Goal: Information Seeking & Learning: Learn about a topic

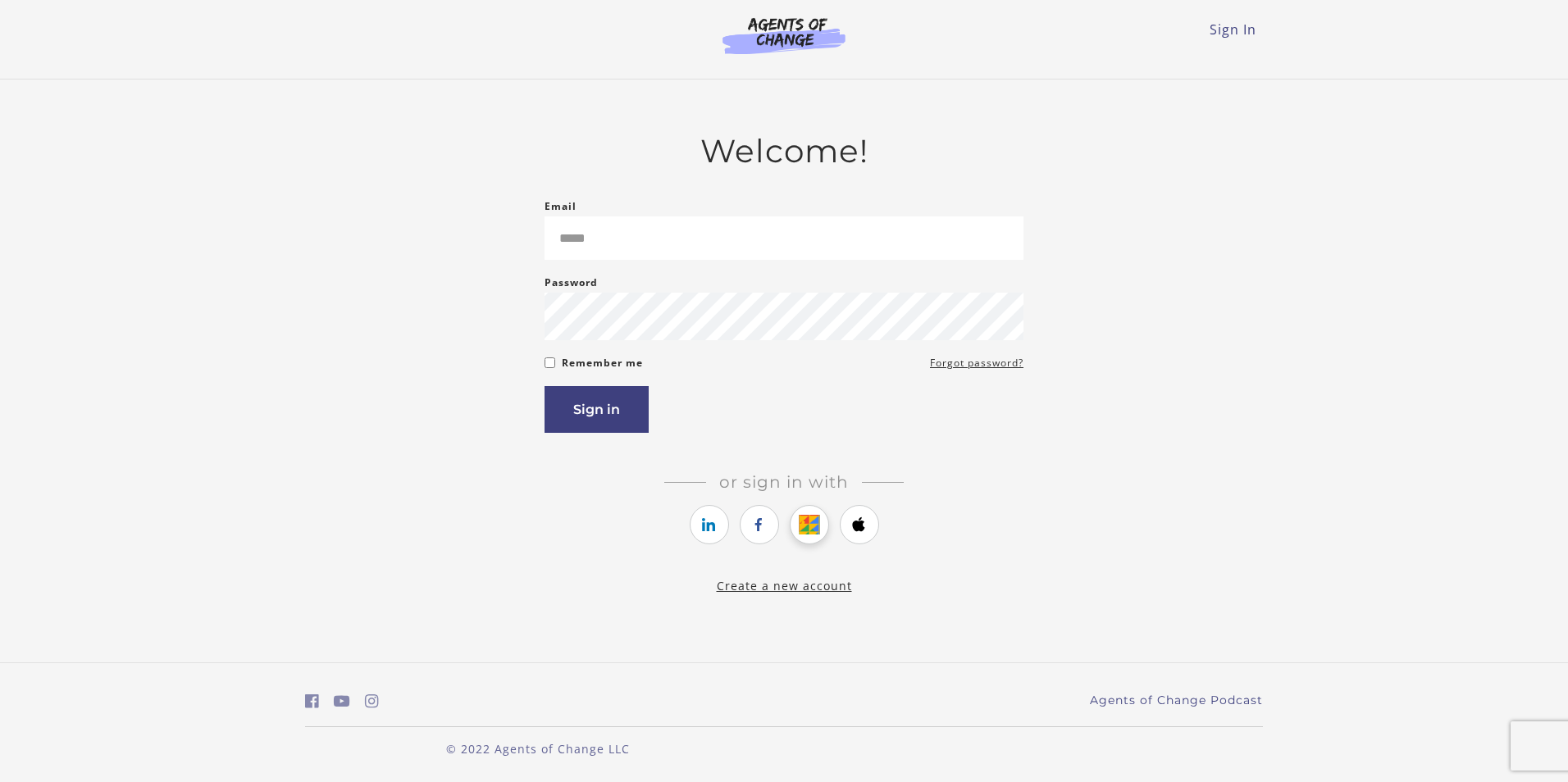
click at [826, 525] on link "https://courses.thinkific.com/users/auth/google?ss%5Breferral%5D=&ss%5Buser_ret…" at bounding box center [809, 524] width 40 height 40
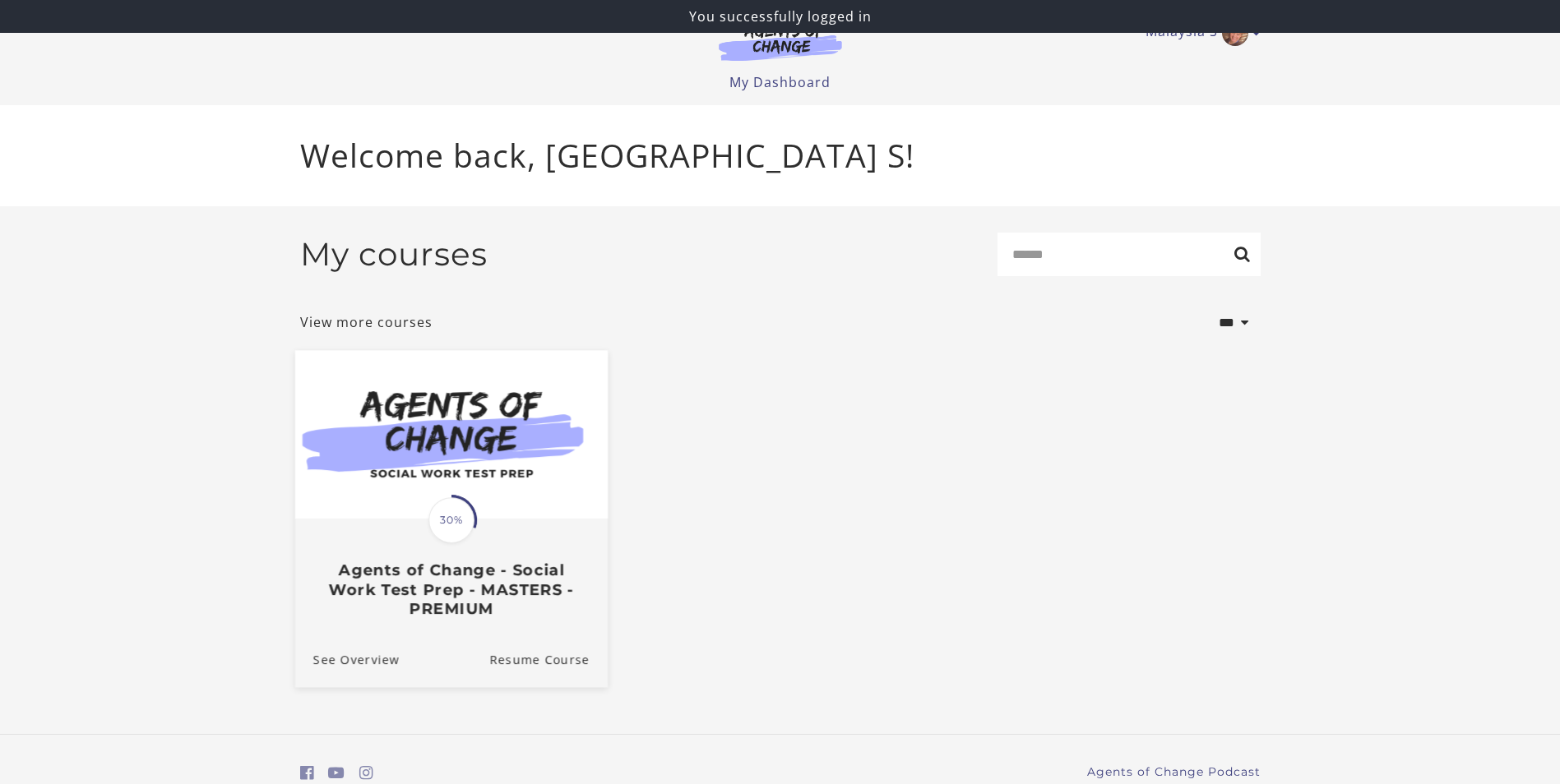
click at [533, 469] on img at bounding box center [451, 434] width 312 height 169
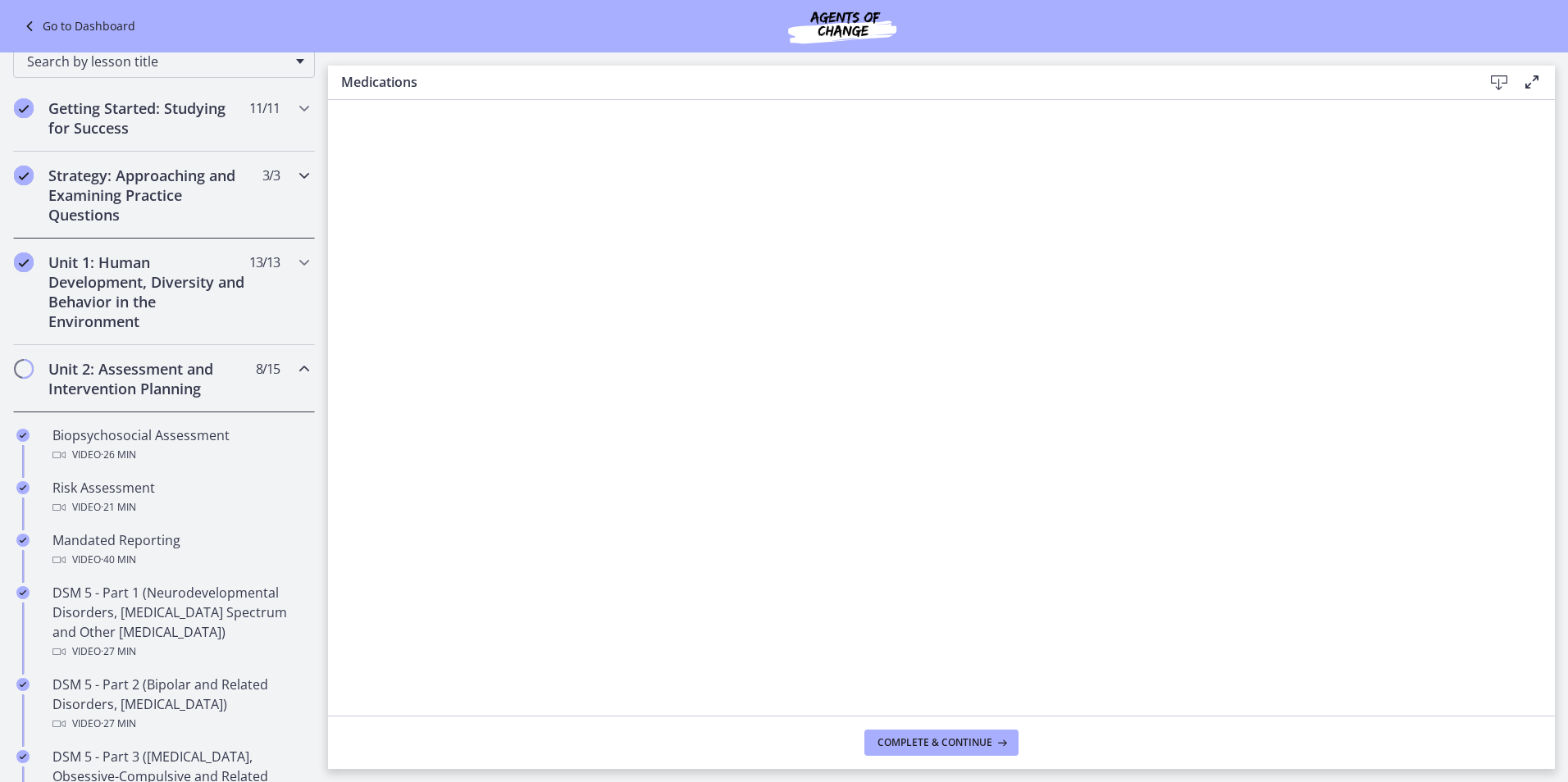
scroll to position [164, 0]
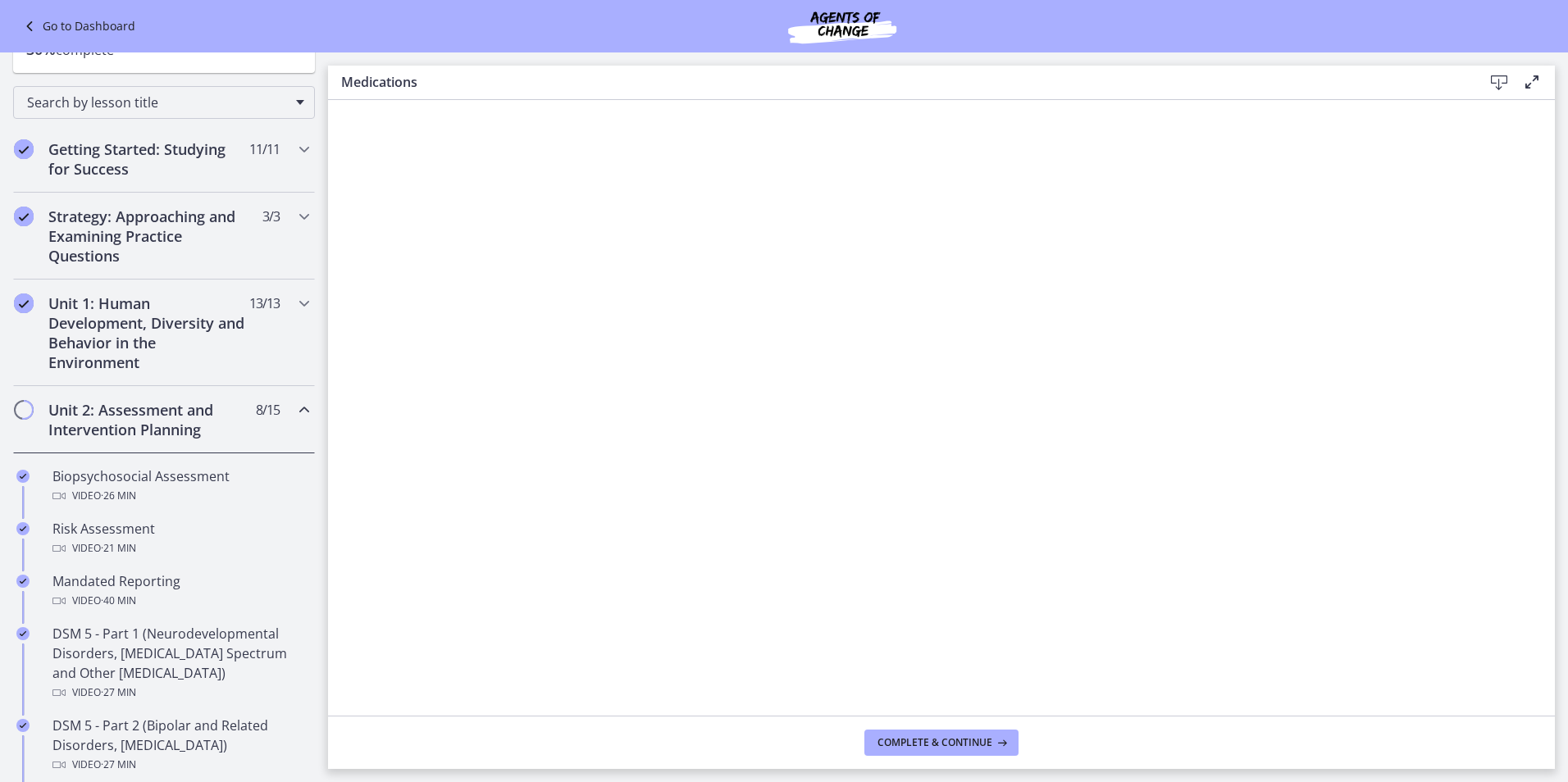
click at [162, 414] on h2 "Unit 2: Assessment and Intervention Planning" at bounding box center [148, 420] width 200 height 40
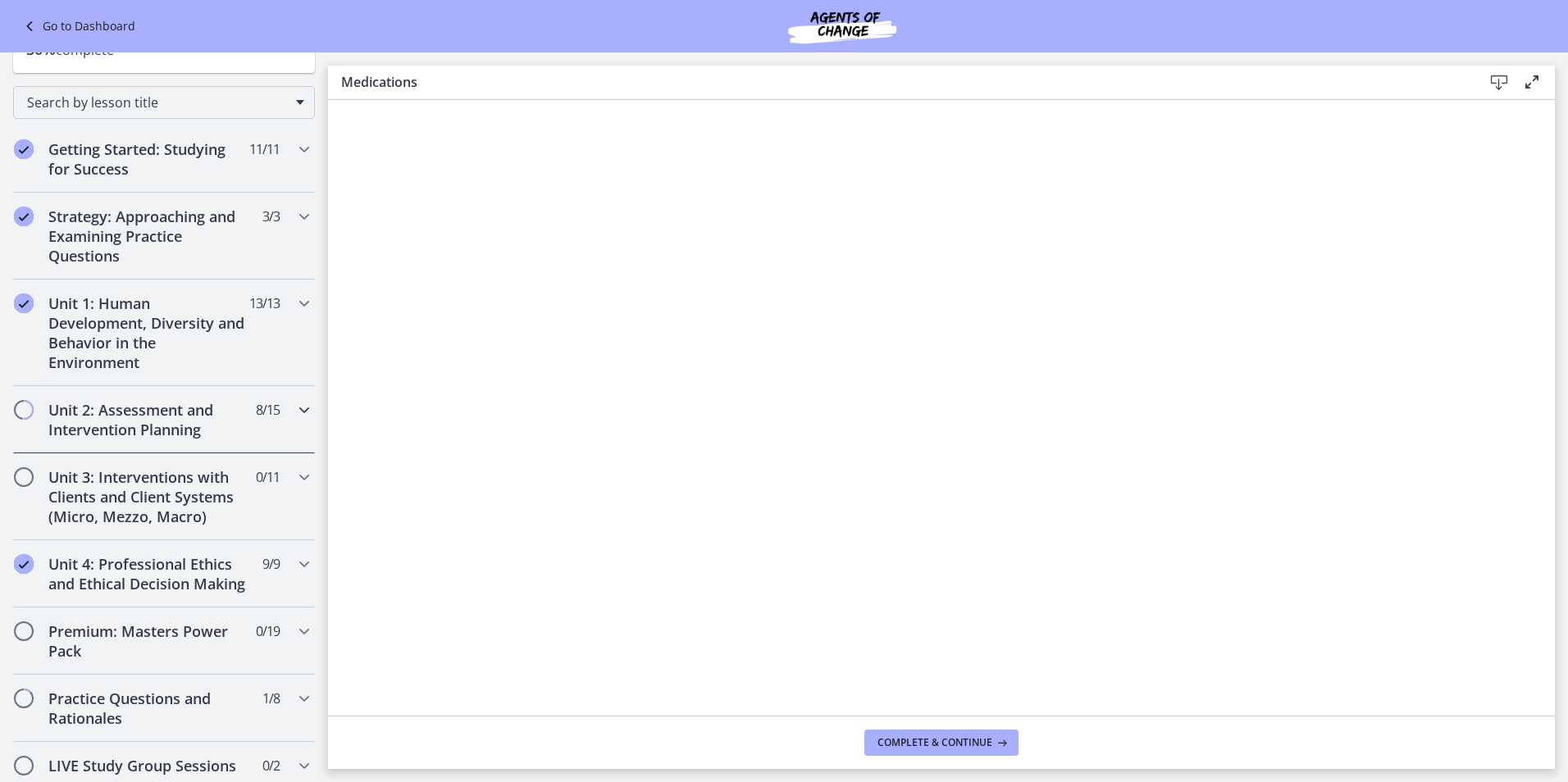
click at [280, 405] on div "Unit 2: Assessment and Intervention Planning 8 / 15 Completed" at bounding box center [164, 420] width 302 height 68
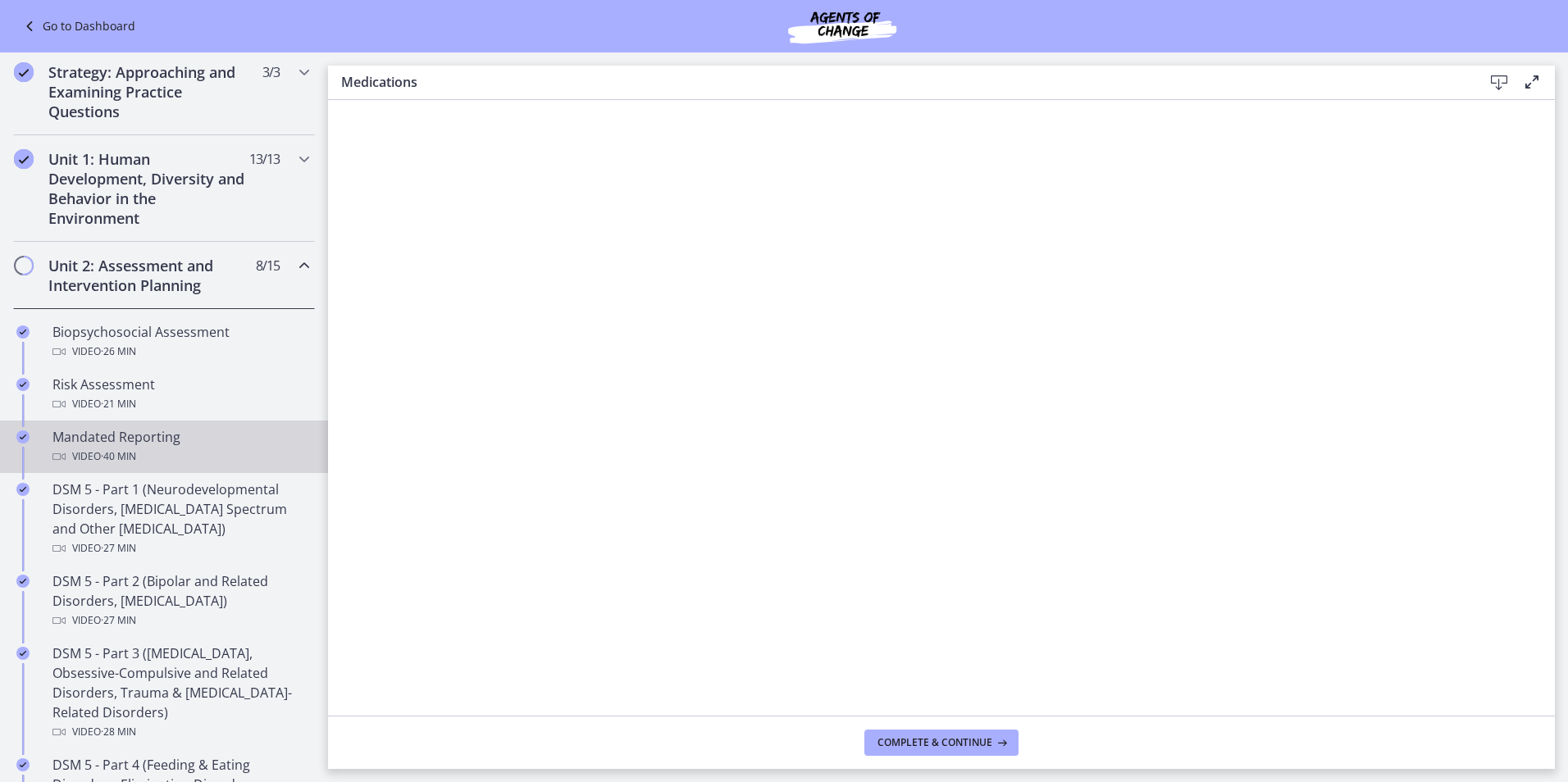
scroll to position [328, 0]
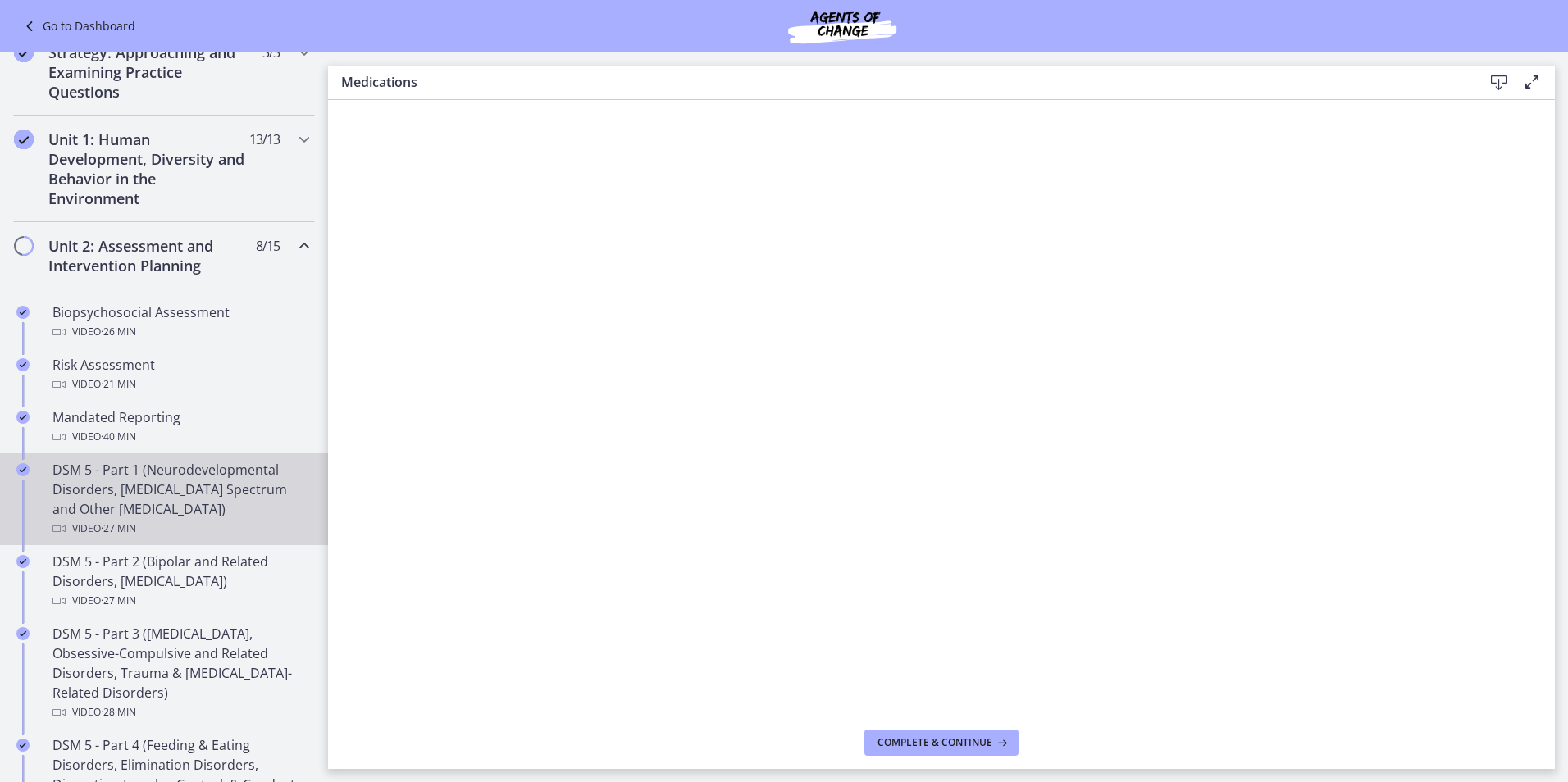
click at [238, 498] on div "DSM 5 - Part 1 (Neurodevelopmental Disorders, Schizophrenia Spectrum and Other …" at bounding box center [180, 499] width 256 height 78
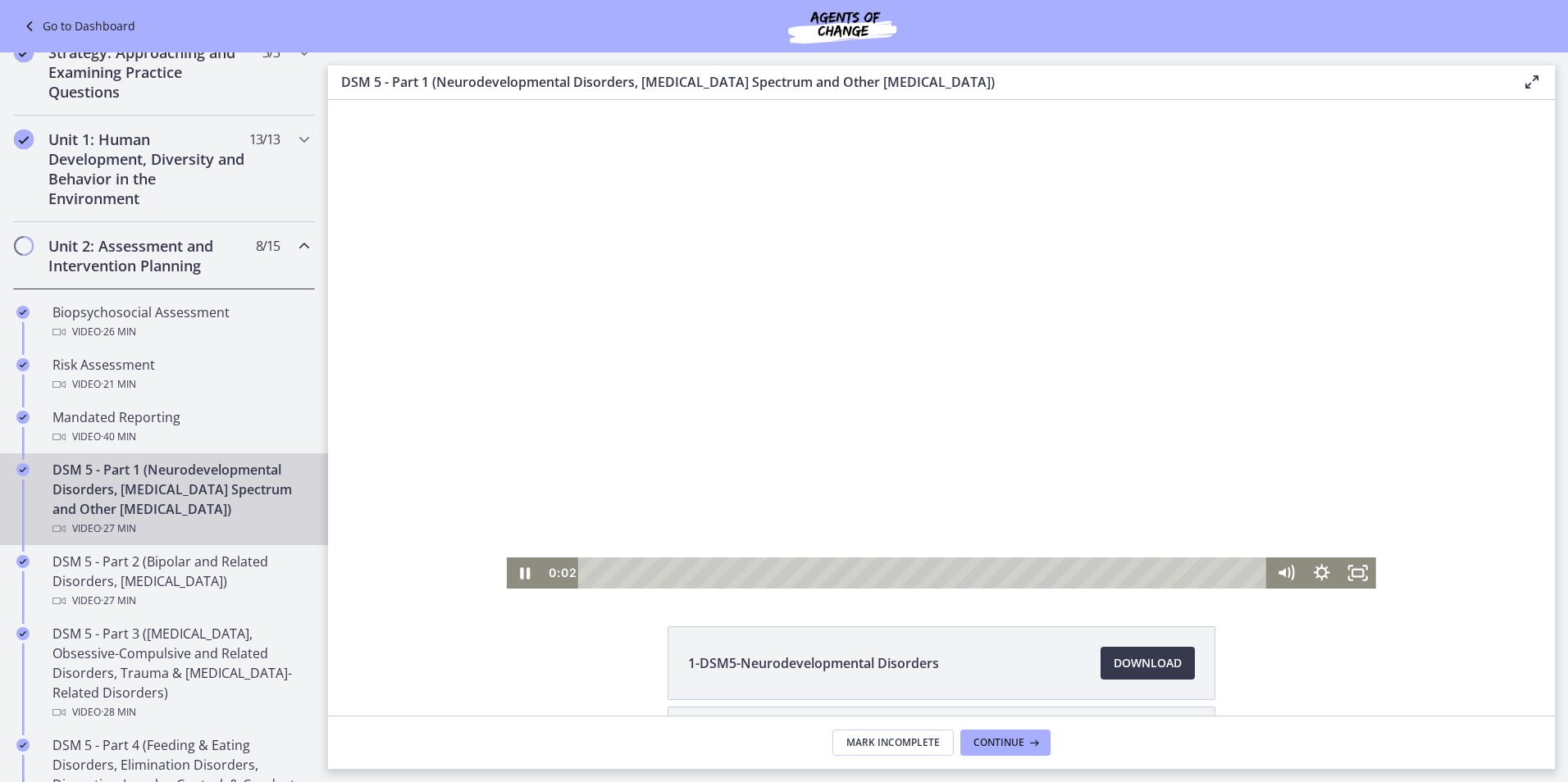
click at [723, 447] on div at bounding box center [941, 343] width 869 height 488
click at [602, 241] on div at bounding box center [941, 343] width 869 height 488
drag, startPoint x: 1487, startPoint y: 128, endPoint x: 1487, endPoint y: 181, distance: 53.0
click at [1487, 129] on div "Click for sound @keyframes VOLUME_SMALL_WAVE_FLASH { 0% { opacity: 0; } 33% { o…" at bounding box center [941, 343] width 1227 height 488
click at [1359, 583] on icon "Fullscreen" at bounding box center [1357, 572] width 44 height 38
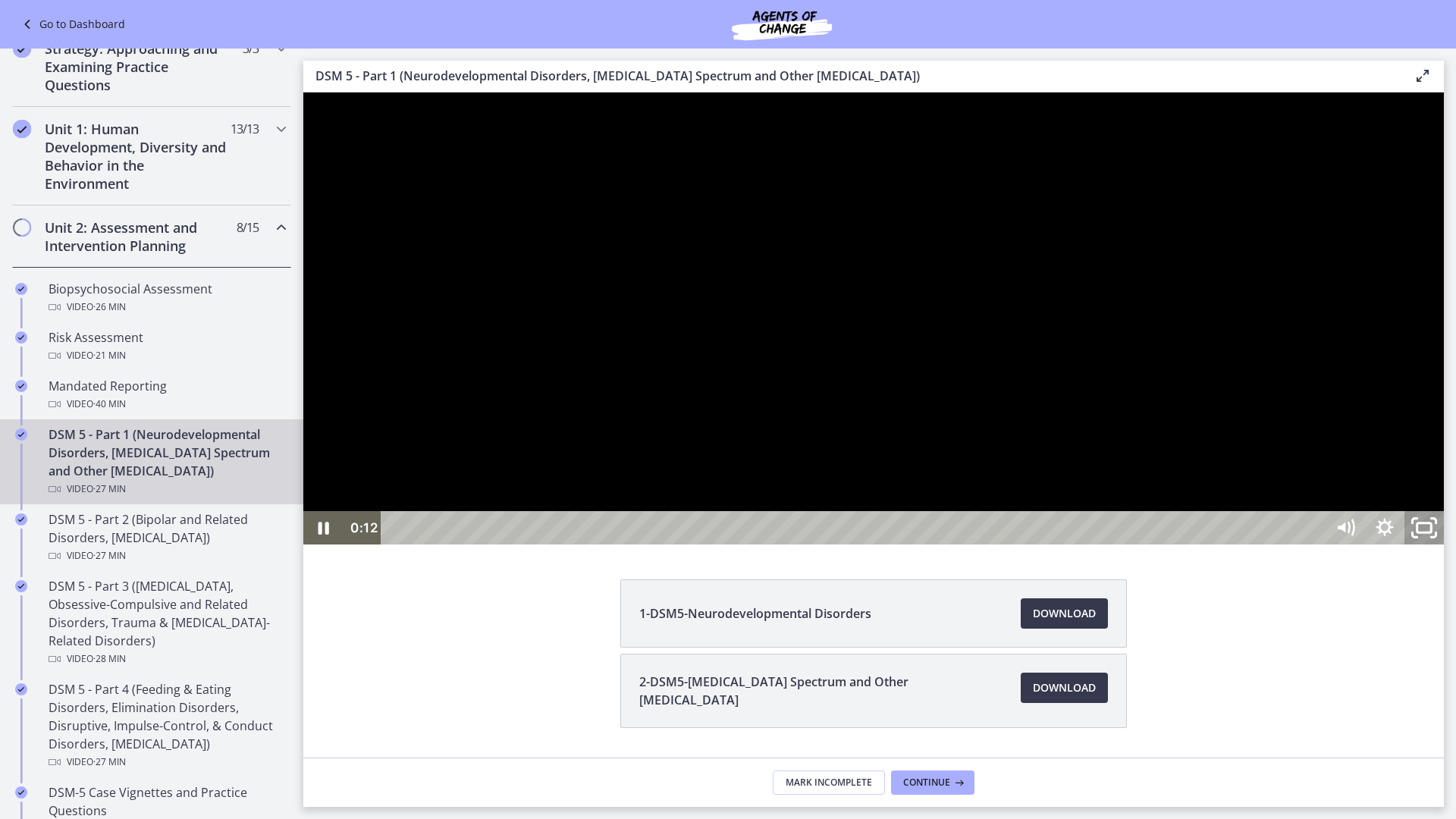
click at [1448, 548] on icon "Unfullscreen" at bounding box center [1424, 528] width 47 height 40
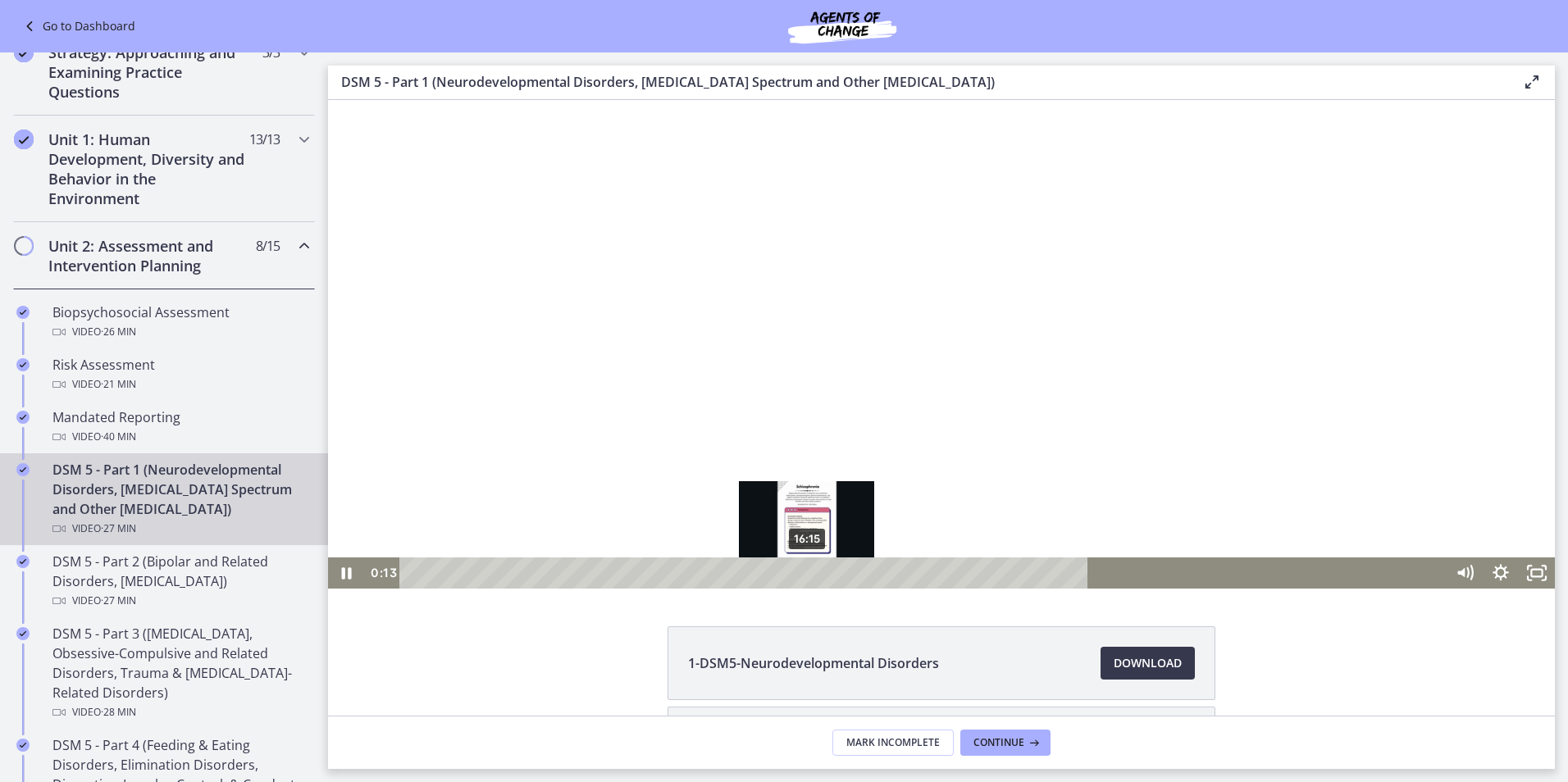
scroll to position [150, 0]
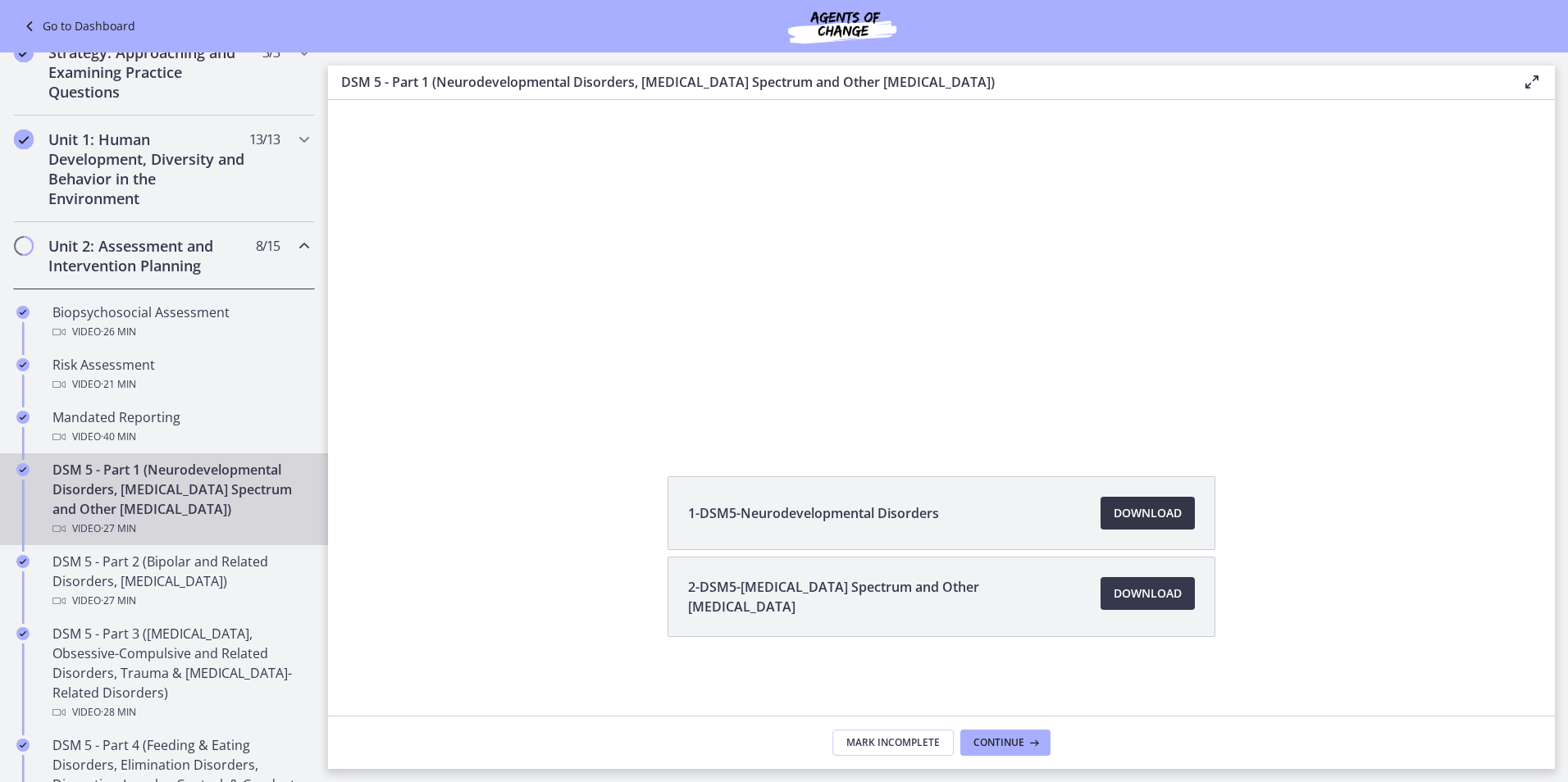
click at [1158, 514] on span "Download Opens in a new window" at bounding box center [1147, 513] width 68 height 19
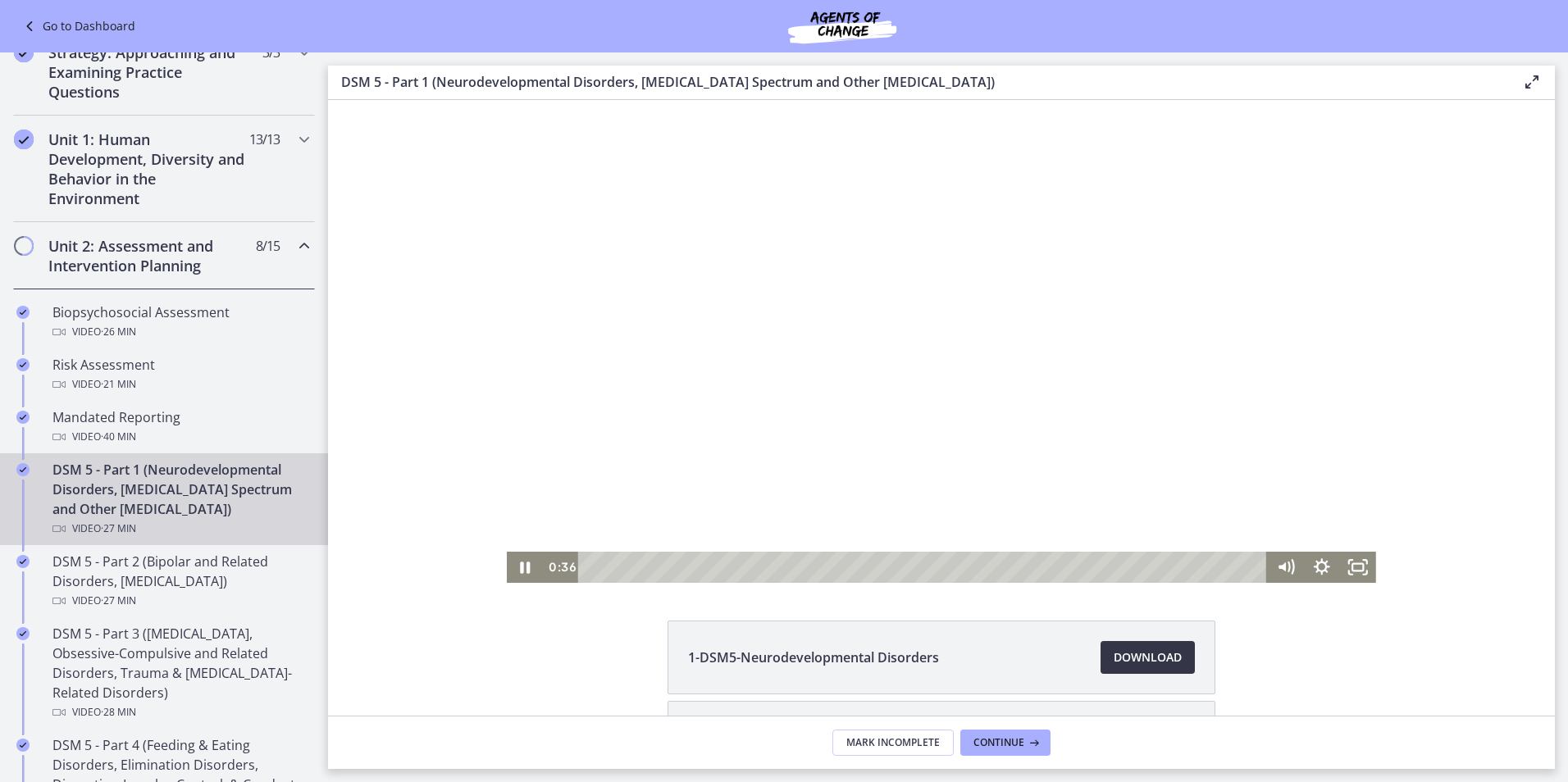
scroll to position [0, 0]
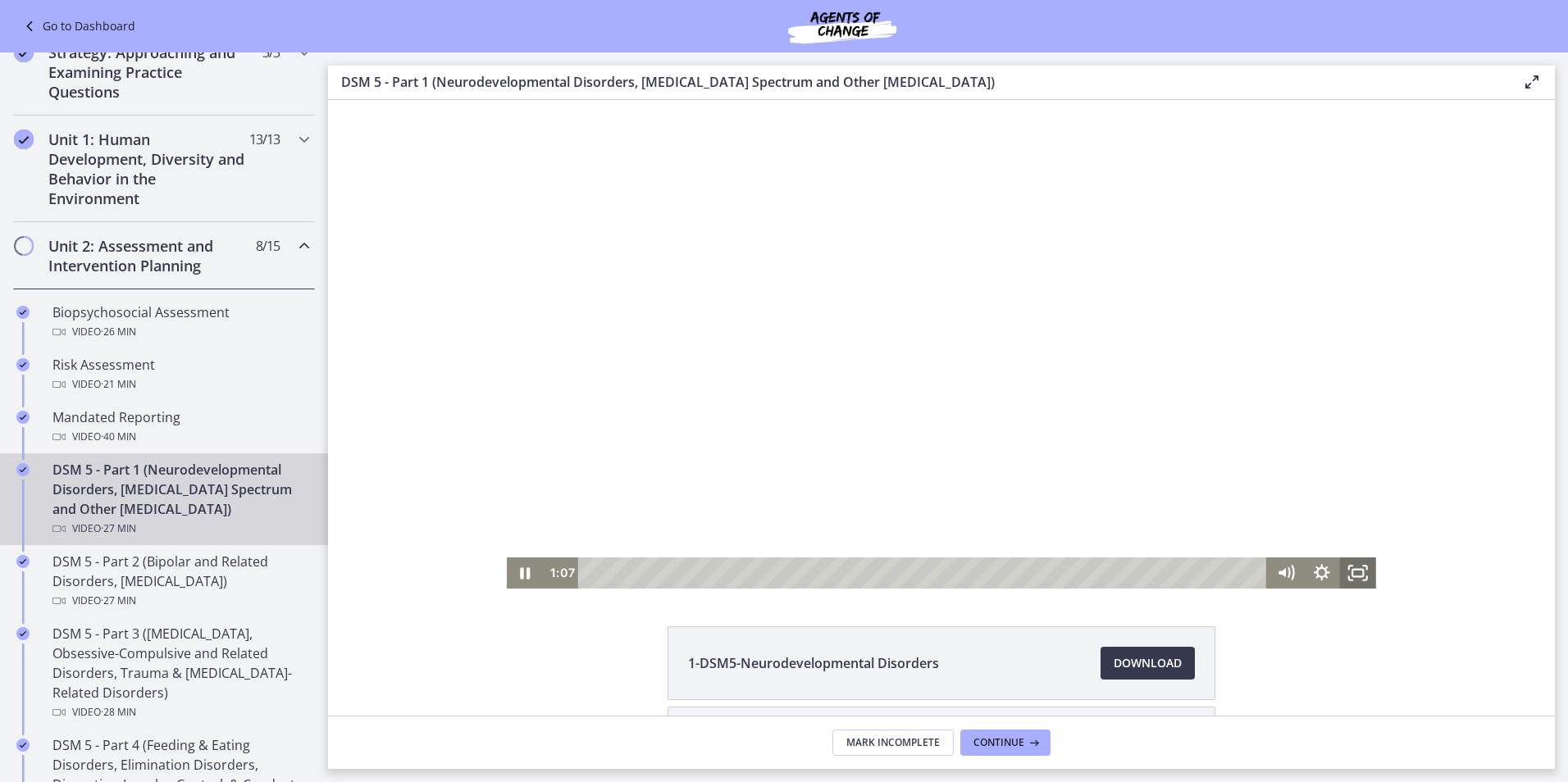
click at [1359, 575] on icon "Fullscreen" at bounding box center [1357, 573] width 36 height 31
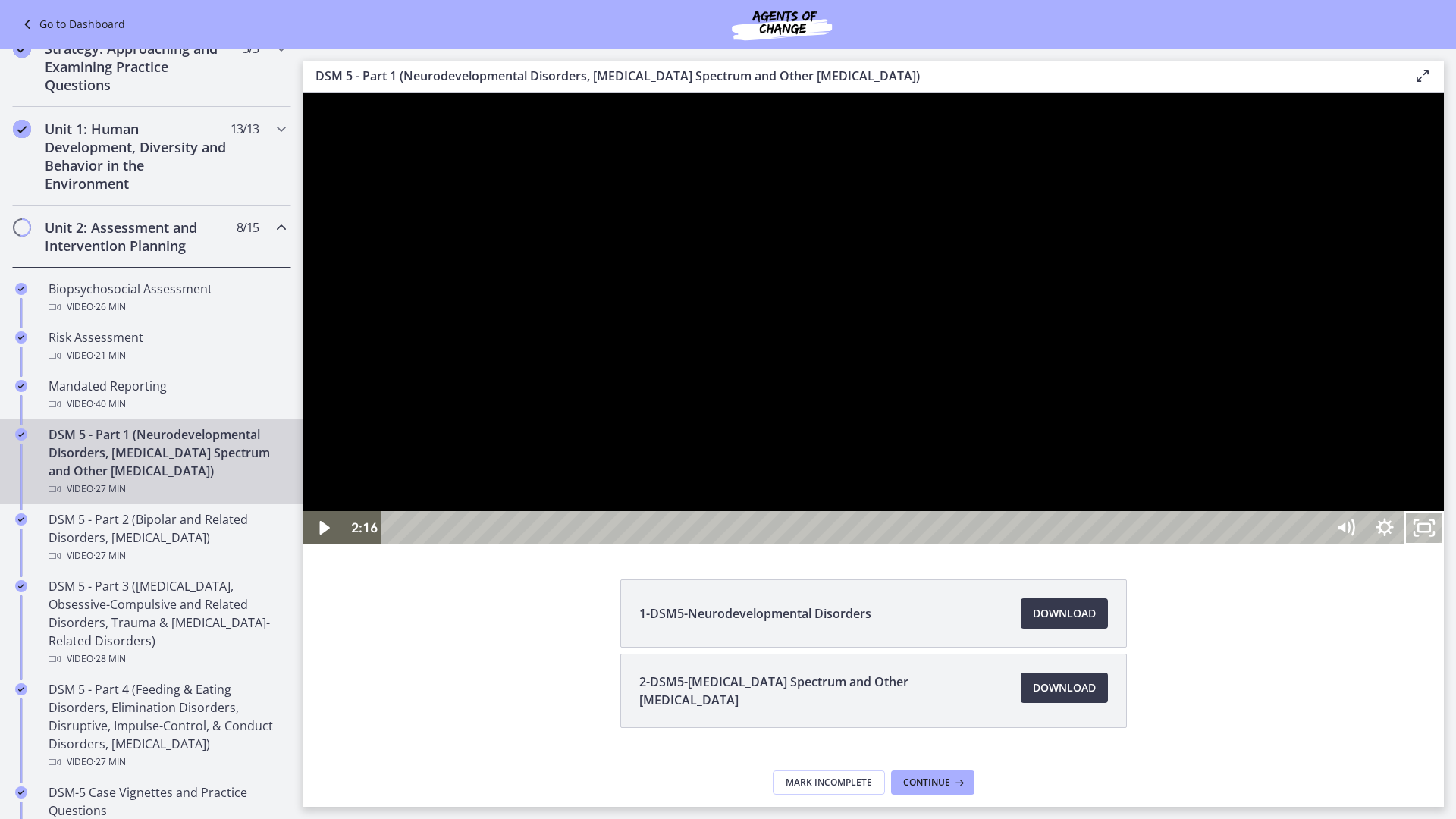
click at [1405, 511] on button "Unfullscreen" at bounding box center [1425, 528] width 39 height 33
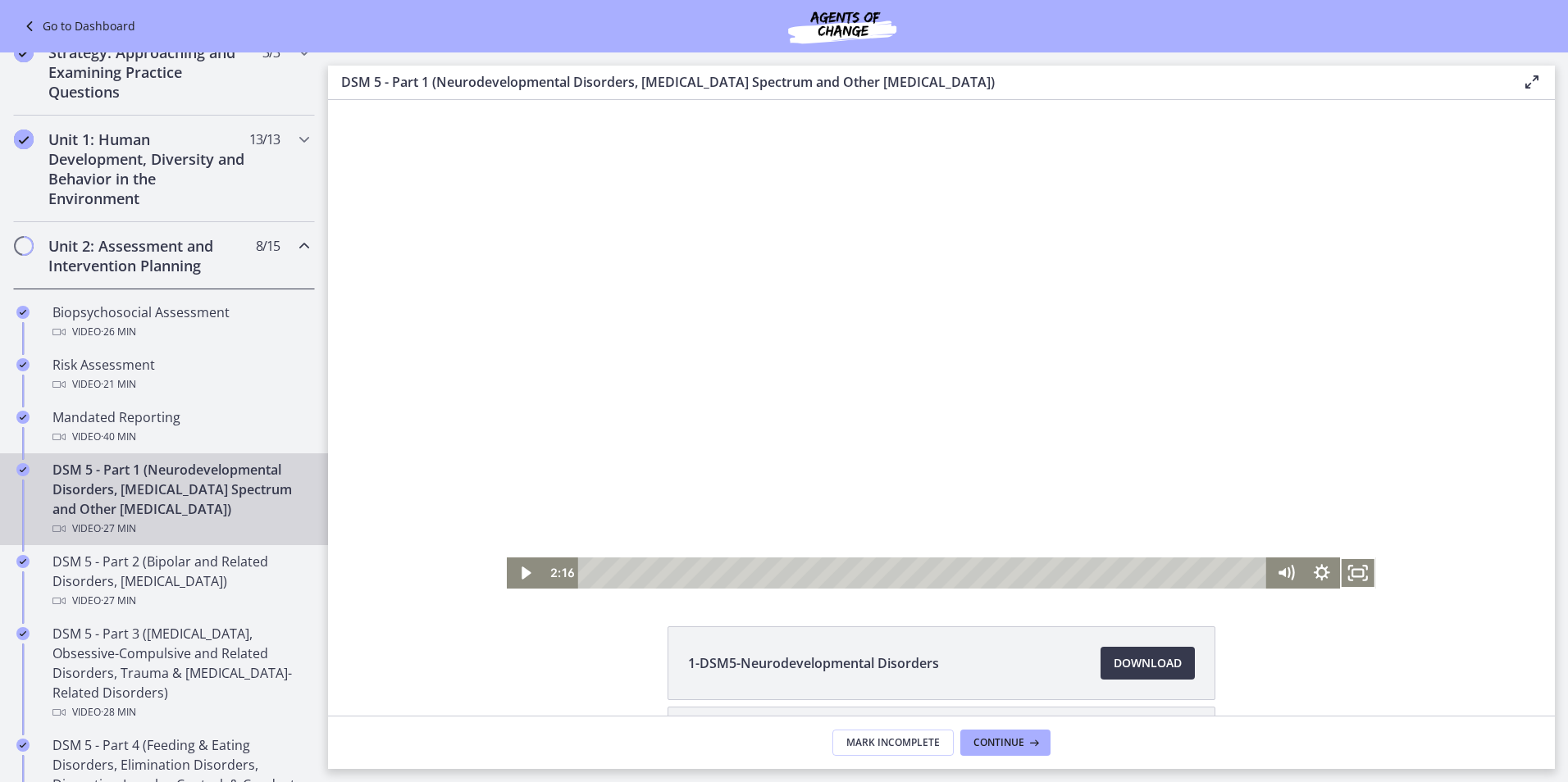
click at [799, 292] on div at bounding box center [941, 343] width 869 height 488
click at [1340, 567] on icon "Fullscreen" at bounding box center [1357, 573] width 36 height 31
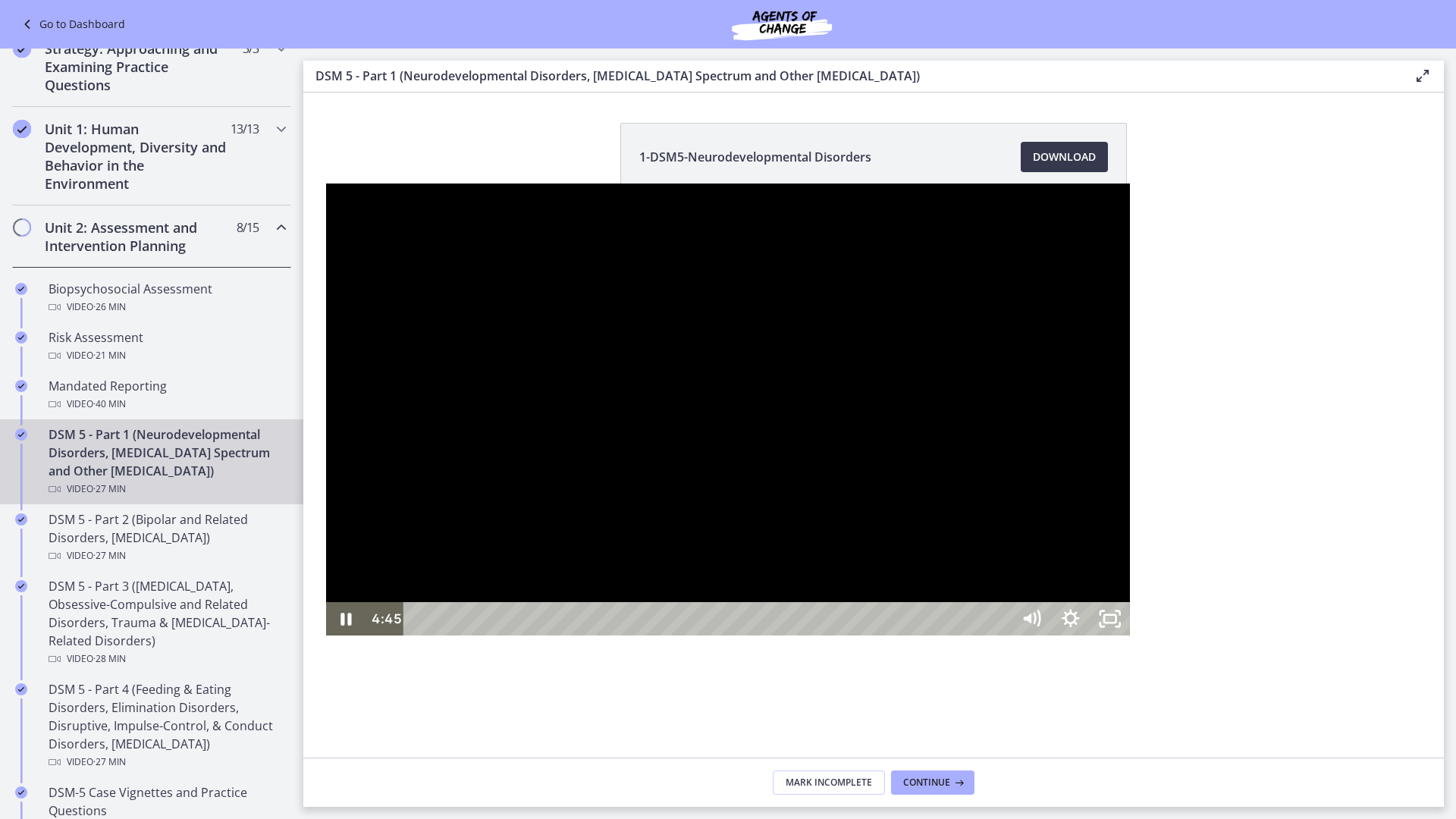
click at [1071, 431] on div at bounding box center [728, 409] width 804 height 452
click at [1130, 636] on icon "Unfullscreen" at bounding box center [1111, 618] width 39 height 33
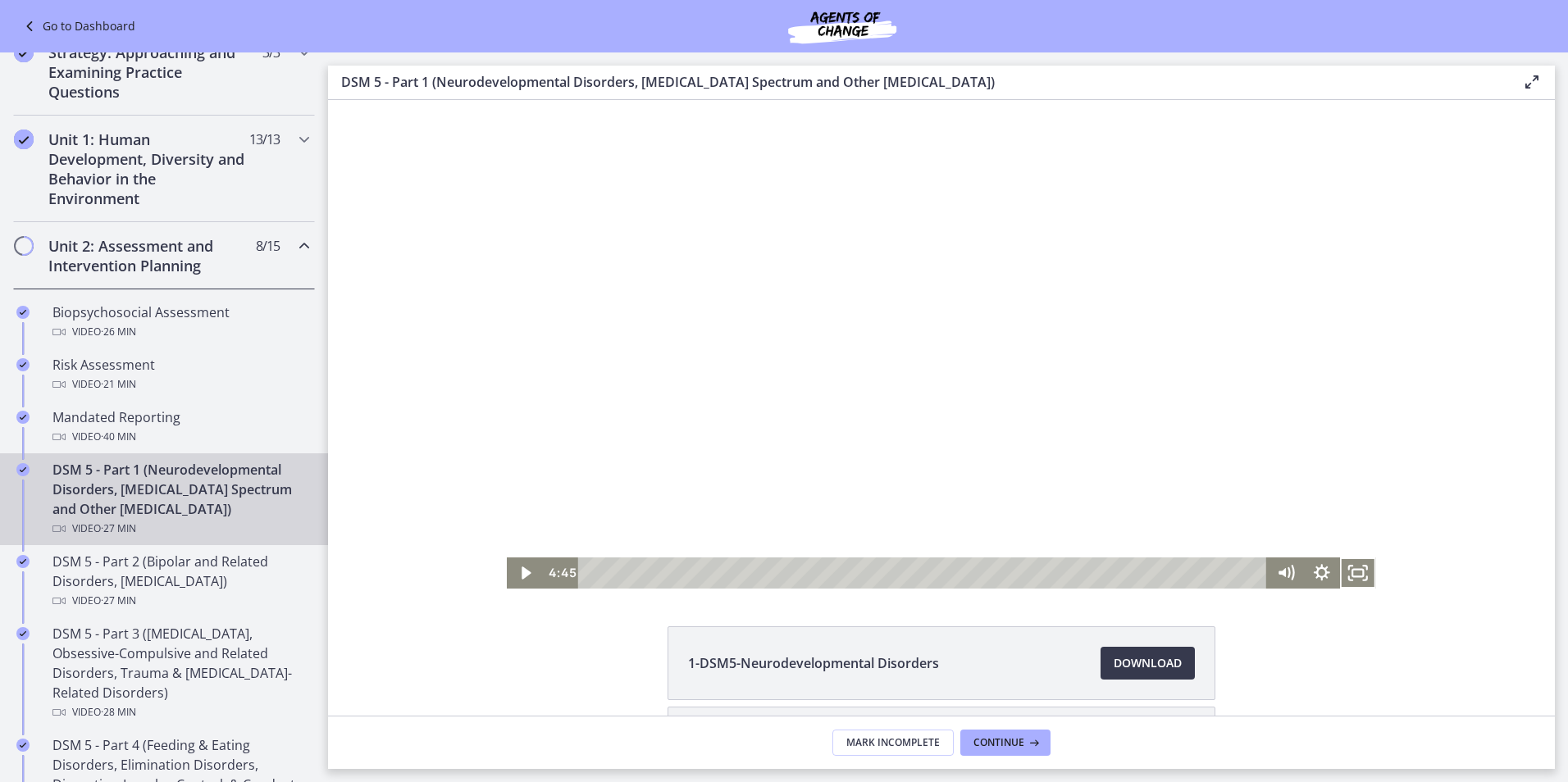
click at [634, 354] on div at bounding box center [941, 343] width 869 height 488
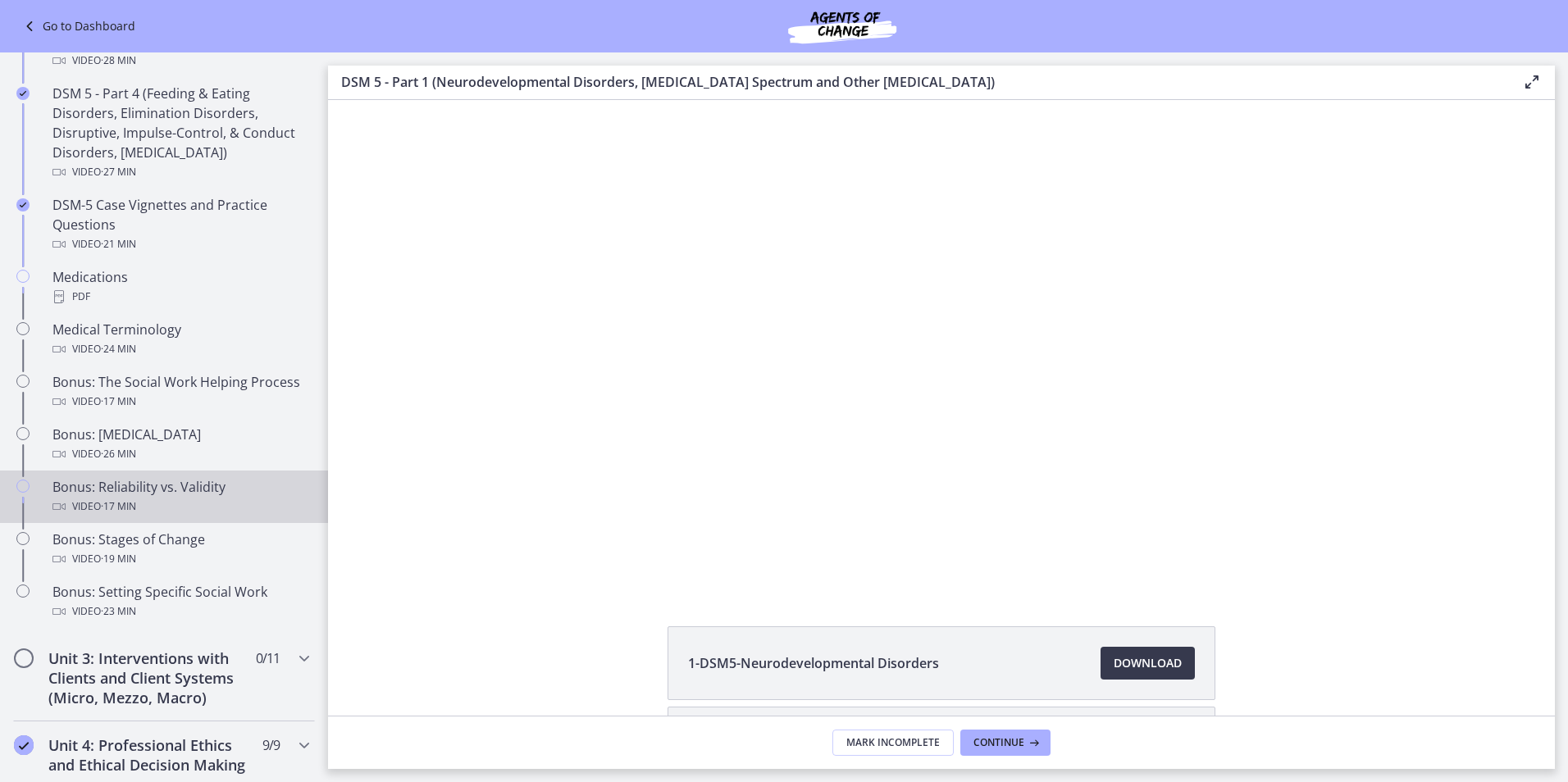
scroll to position [984, 0]
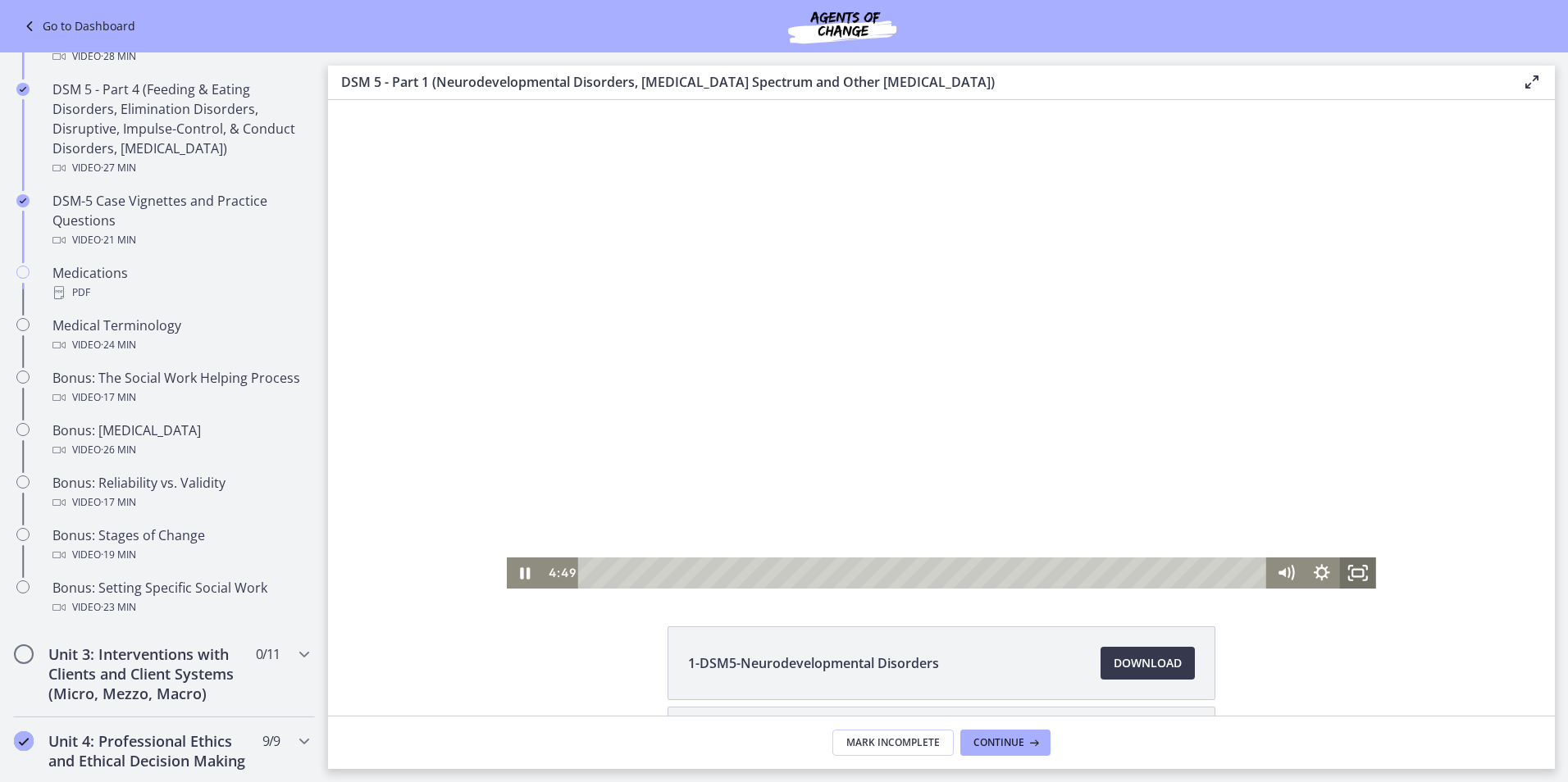
click at [1355, 585] on icon "Fullscreen" at bounding box center [1357, 573] width 36 height 31
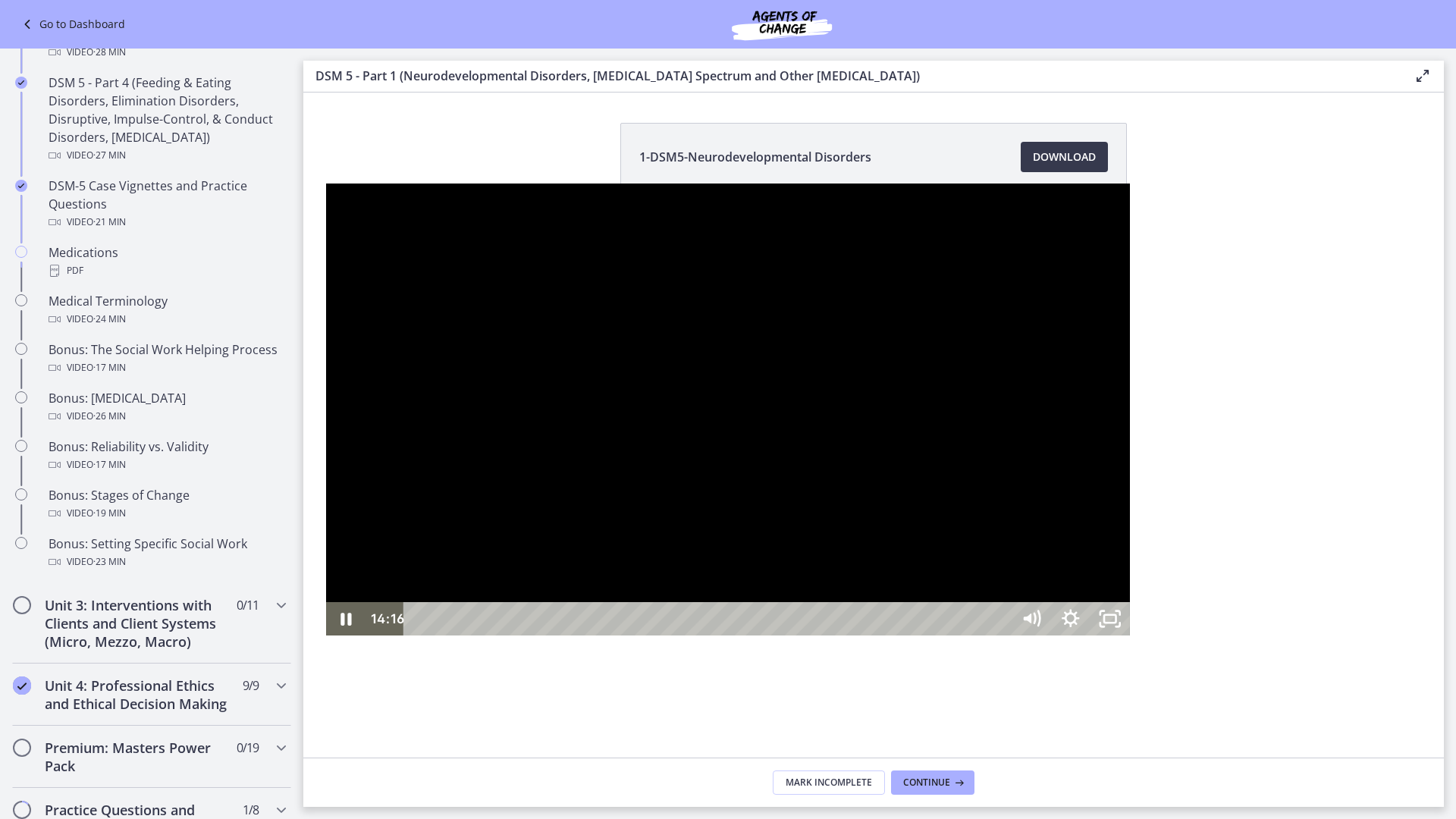
click at [1130, 511] on div at bounding box center [728, 409] width 804 height 452
click at [1134, 639] on icon "Unfullscreen" at bounding box center [1110, 619] width 47 height 40
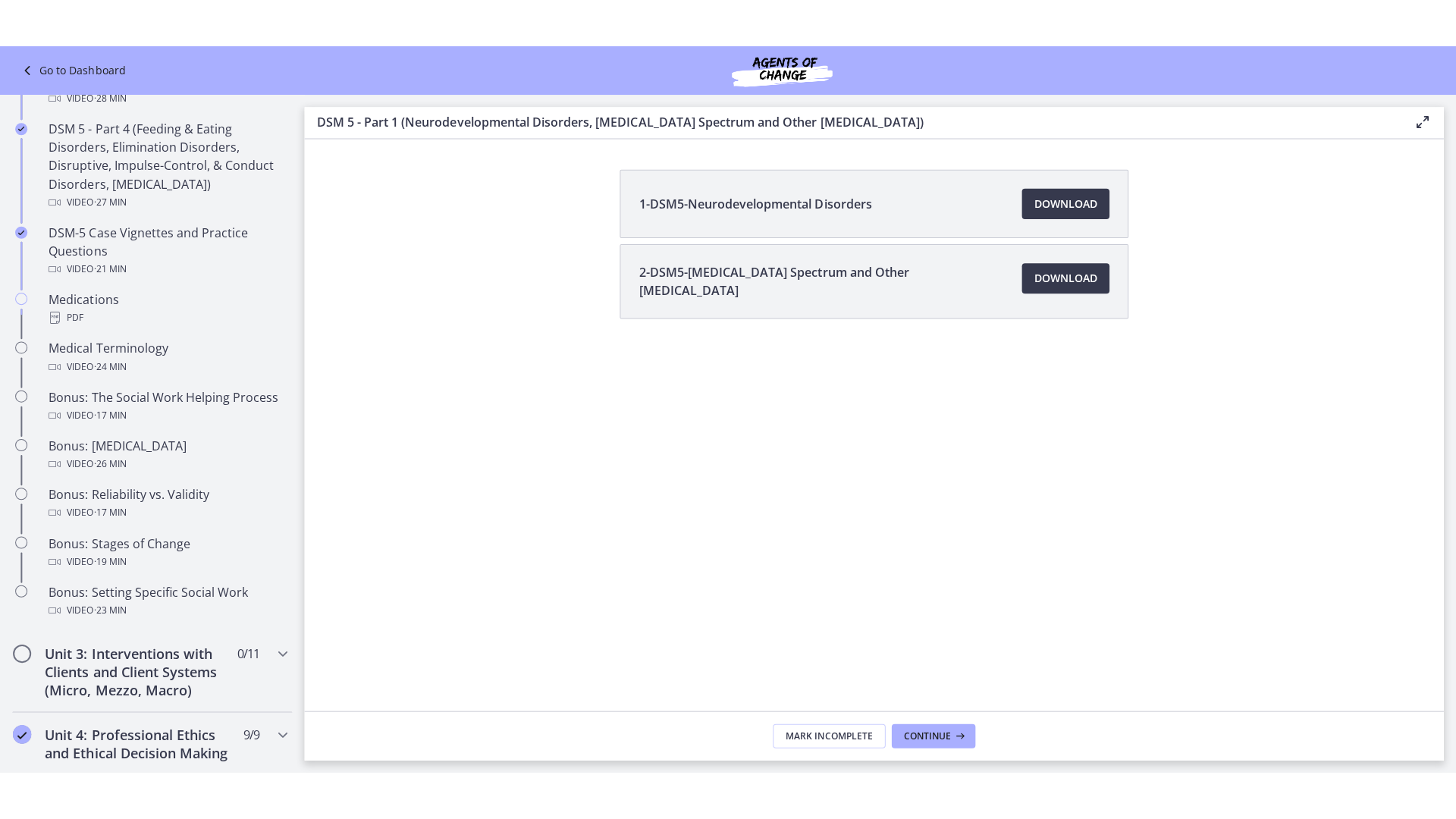
scroll to position [76, 0]
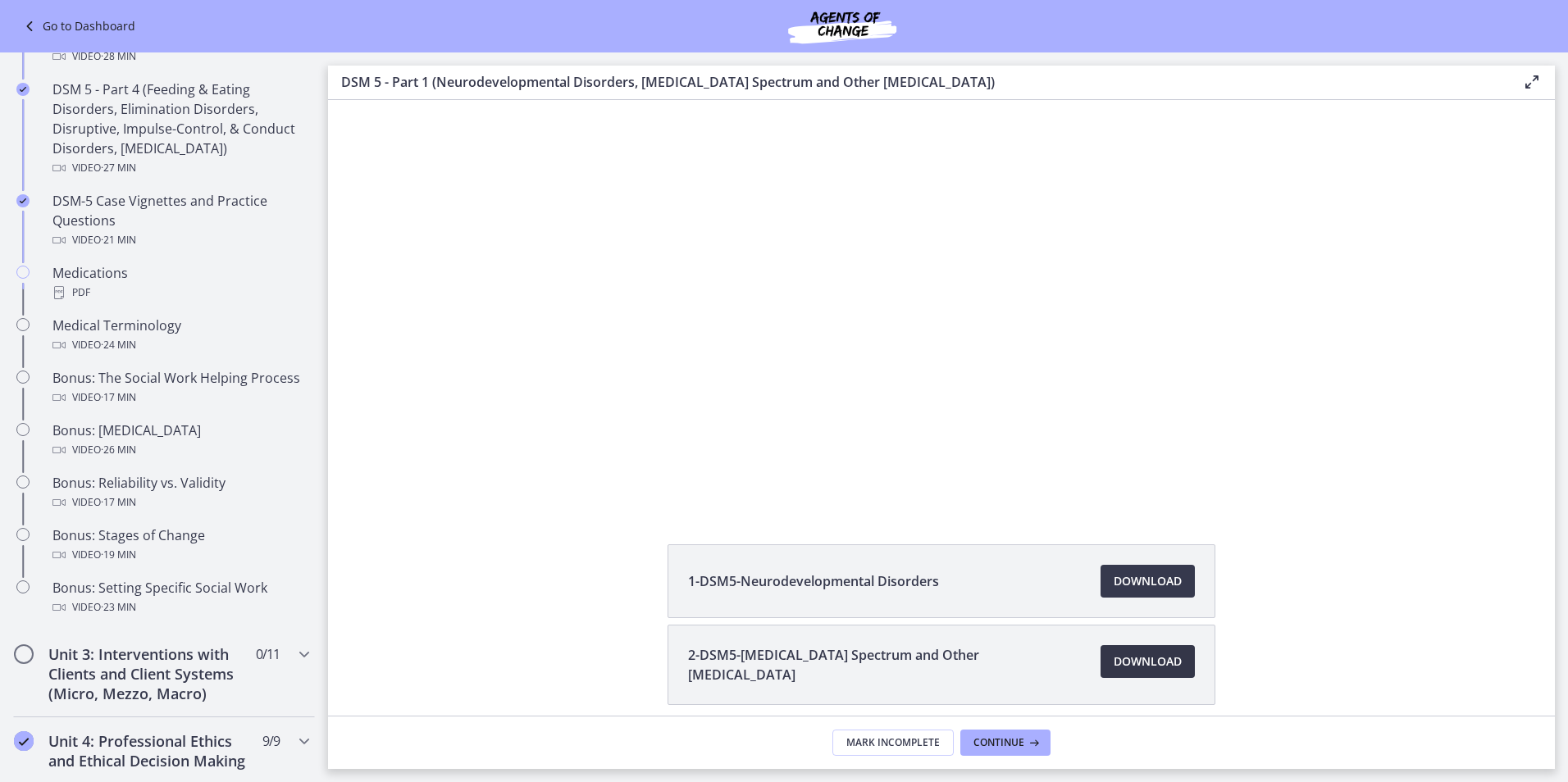
click at [1131, 665] on span "Download Opens in a new window" at bounding box center [1147, 661] width 68 height 19
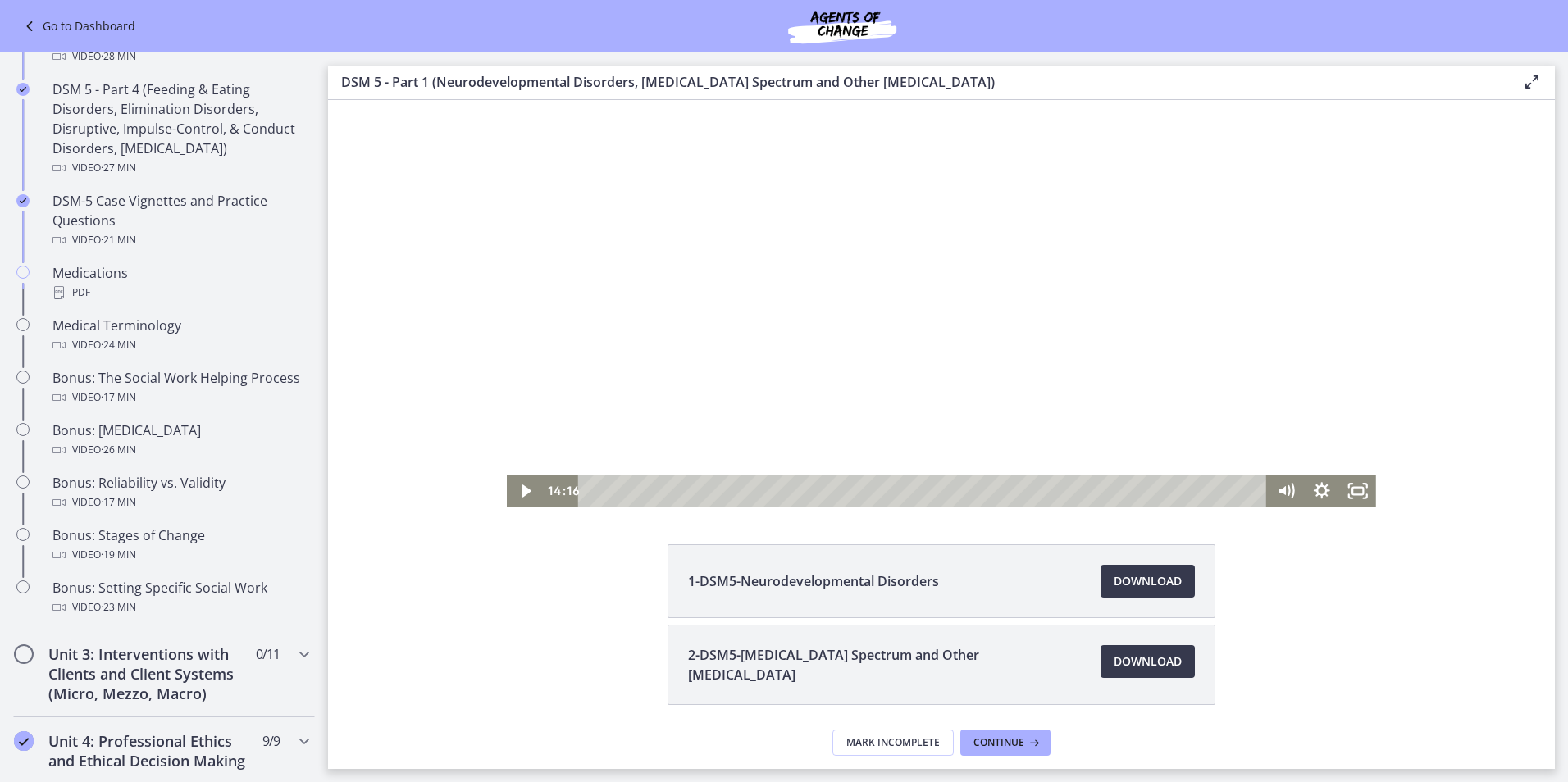
click at [877, 348] on div at bounding box center [941, 262] width 869 height 488
click at [1351, 487] on icon "Fullscreen" at bounding box center [1357, 491] width 36 height 31
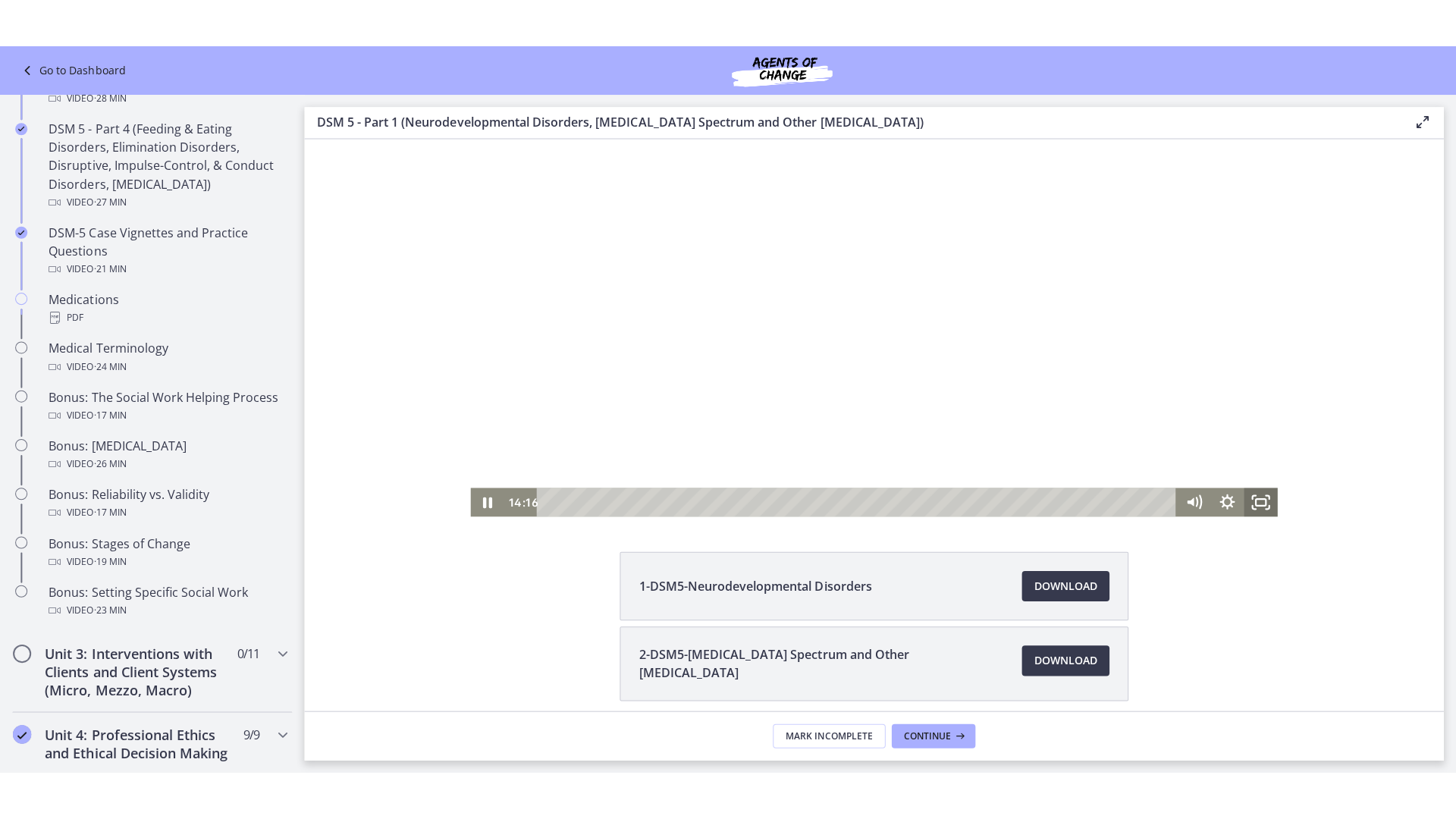
scroll to position [0, 0]
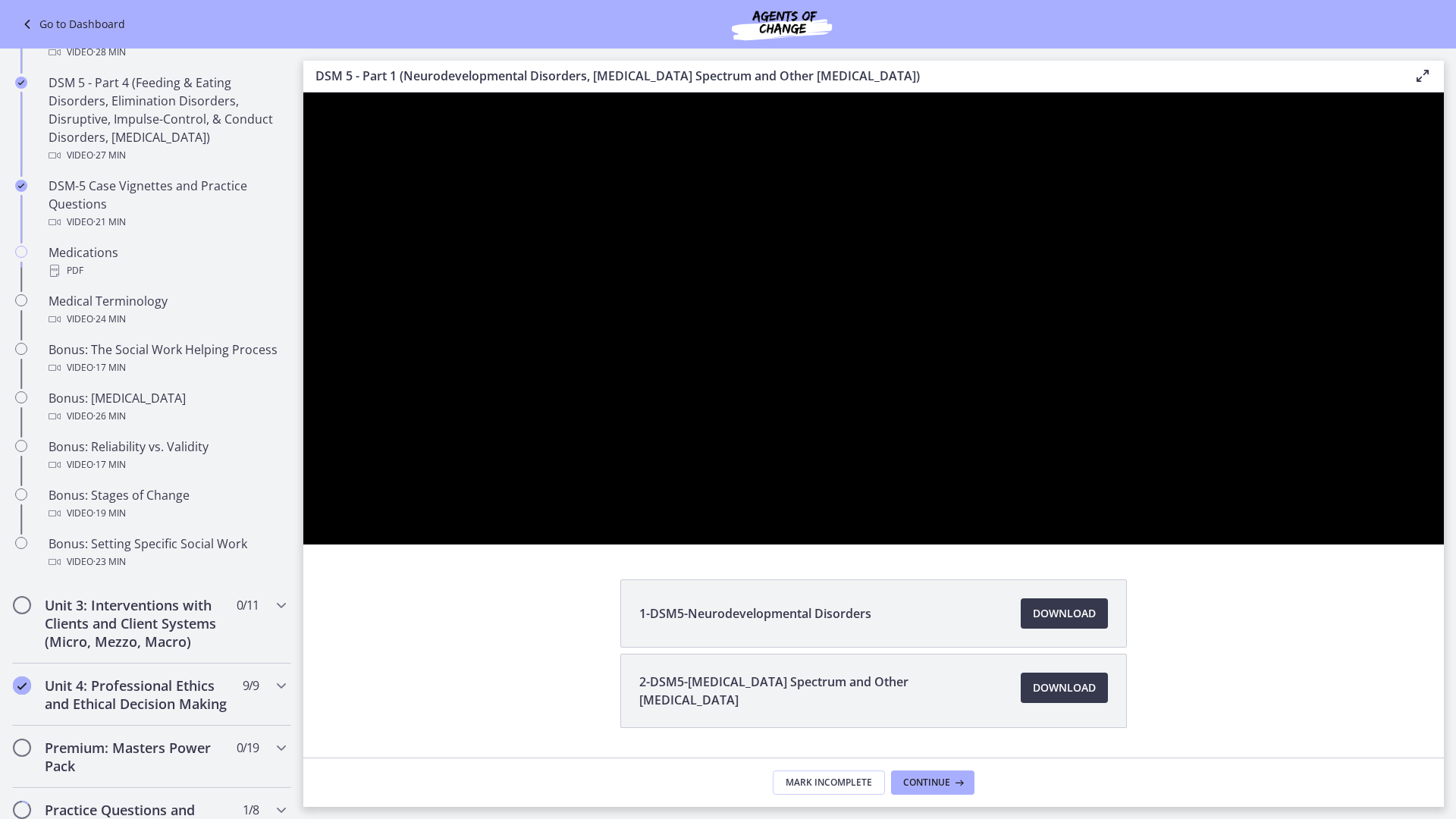
click at [1405, 511] on button "Unfullscreen" at bounding box center [1425, 528] width 39 height 33
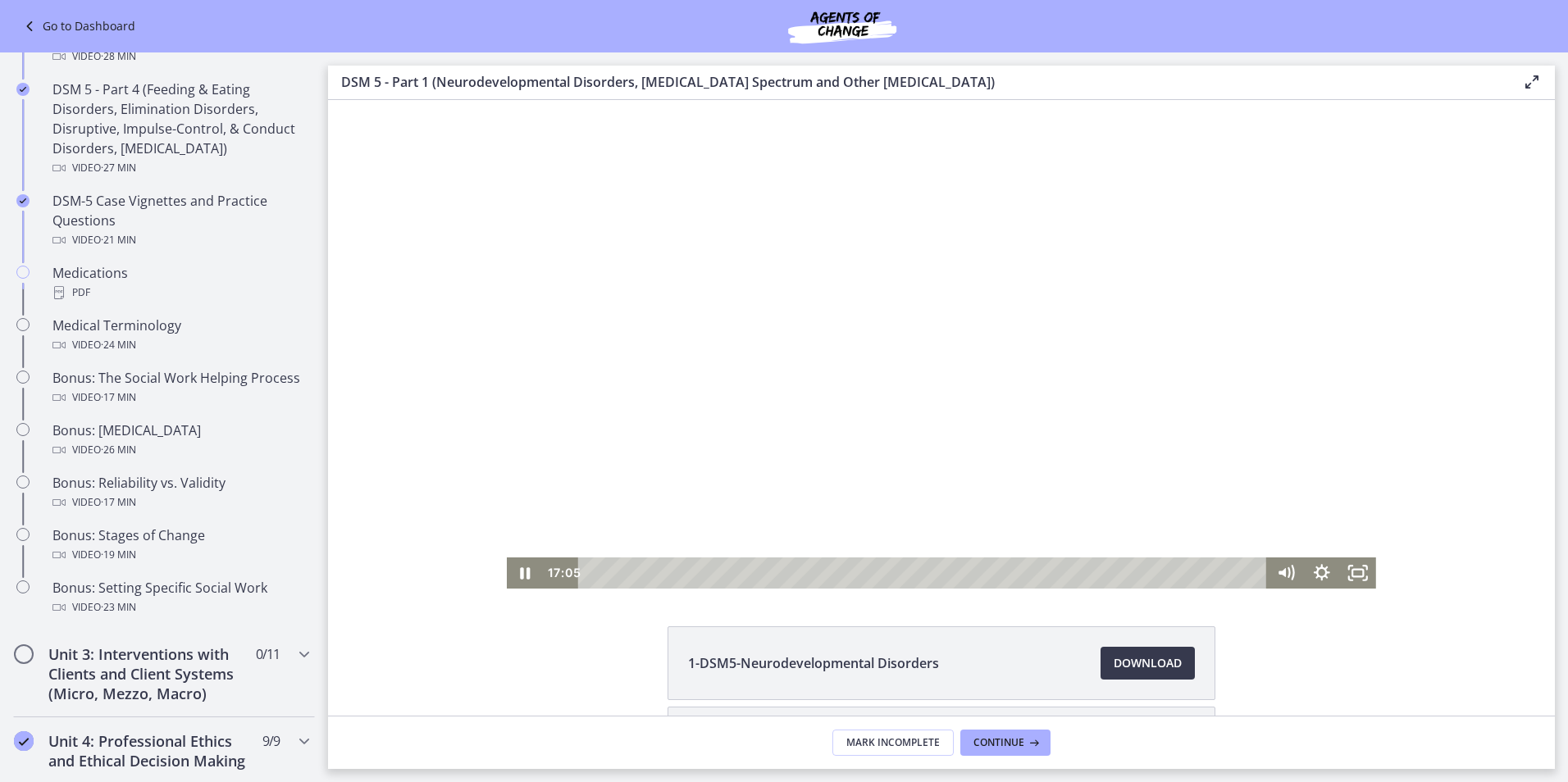
drag, startPoint x: 1265, startPoint y: 472, endPoint x: 1306, endPoint y: 541, distance: 80.3
click at [1266, 472] on div at bounding box center [941, 343] width 869 height 488
click at [1348, 580] on icon "Fullscreen" at bounding box center [1357, 572] width 44 height 38
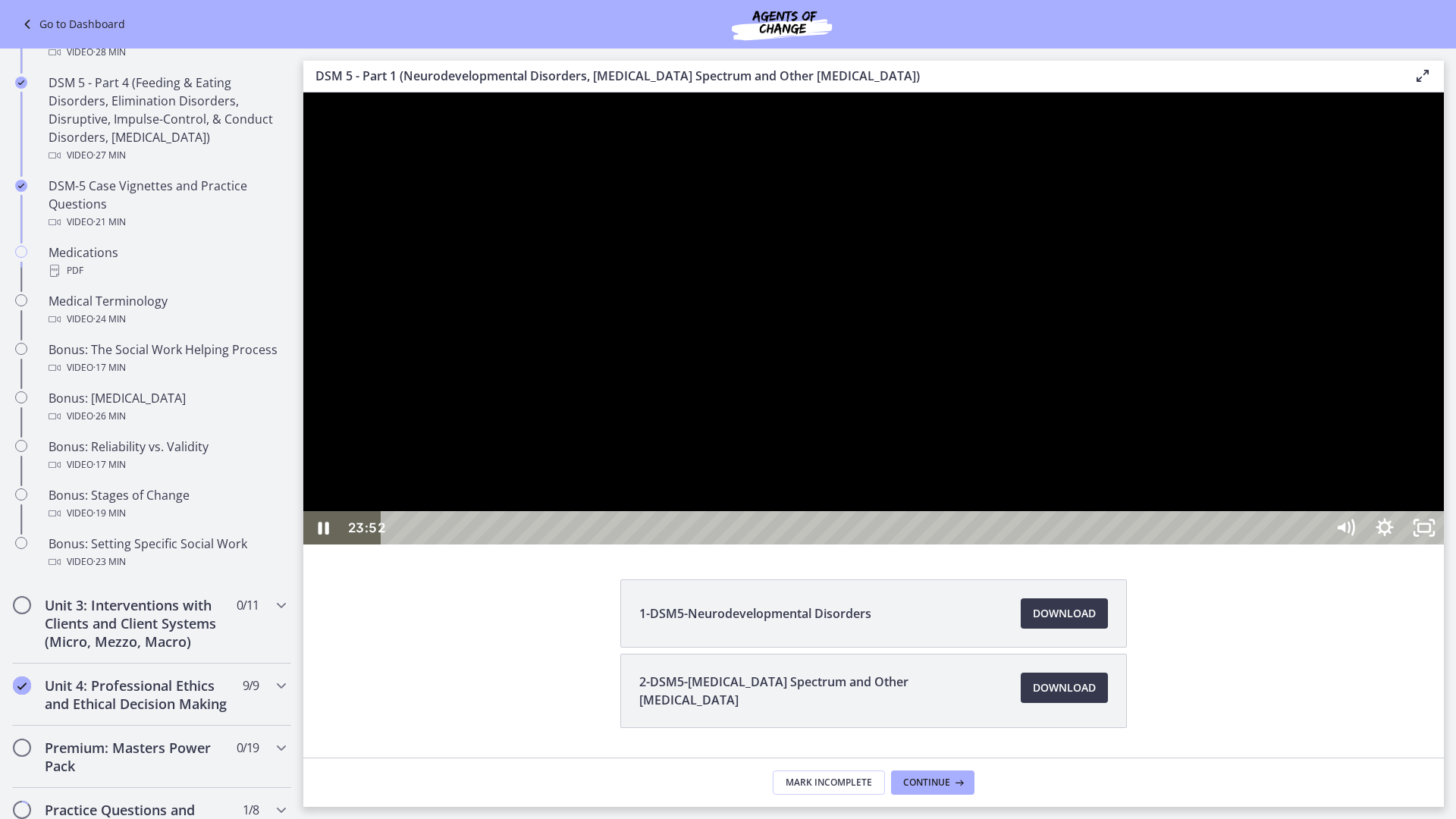
click at [1164, 543] on div at bounding box center [874, 317] width 1141 height 452
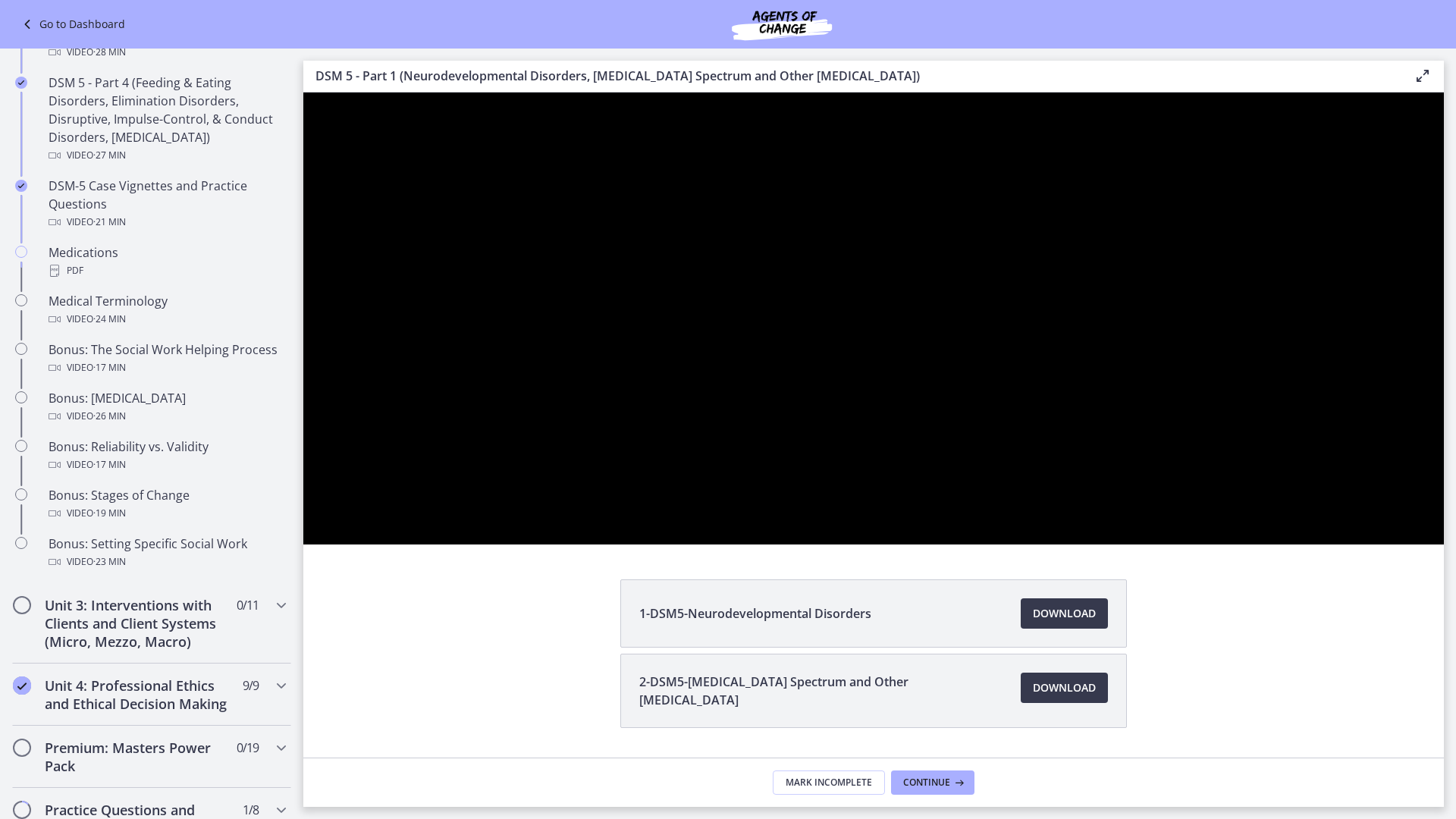
click at [303, 92] on button "Play Video: cmseadc4lpnc72iv6tpg.mp4" at bounding box center [303, 92] width 1 height 1
click at [303, 92] on button "Pause: cmseadc4lpnc72iv6tpg.mp4" at bounding box center [303, 92] width 1 height 1
click at [303, 92] on button "Play Video: cmseadc4lpnc72iv6tpg.mp4" at bounding box center [303, 92] width 1 height 1
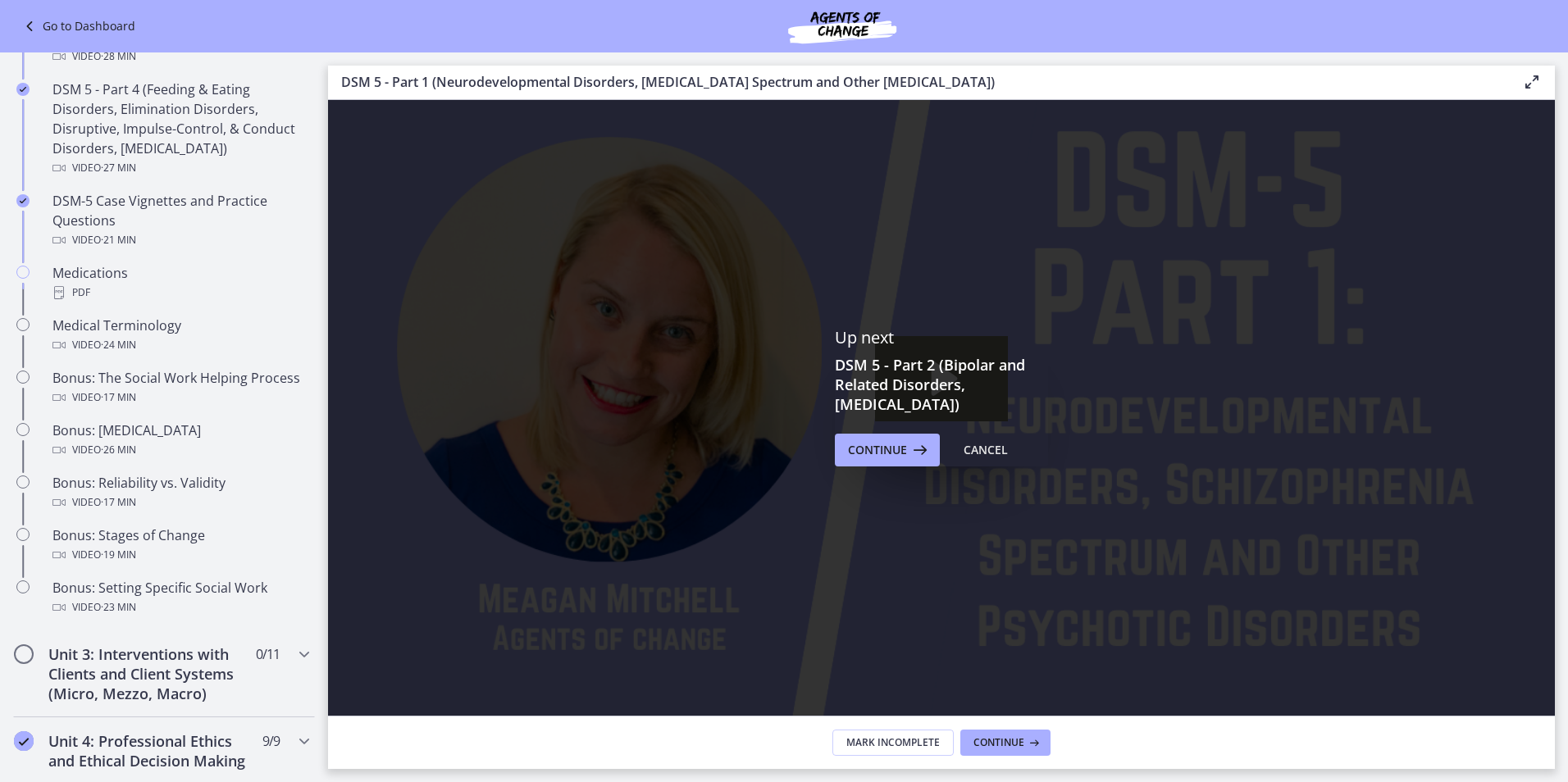
scroll to position [164, 0]
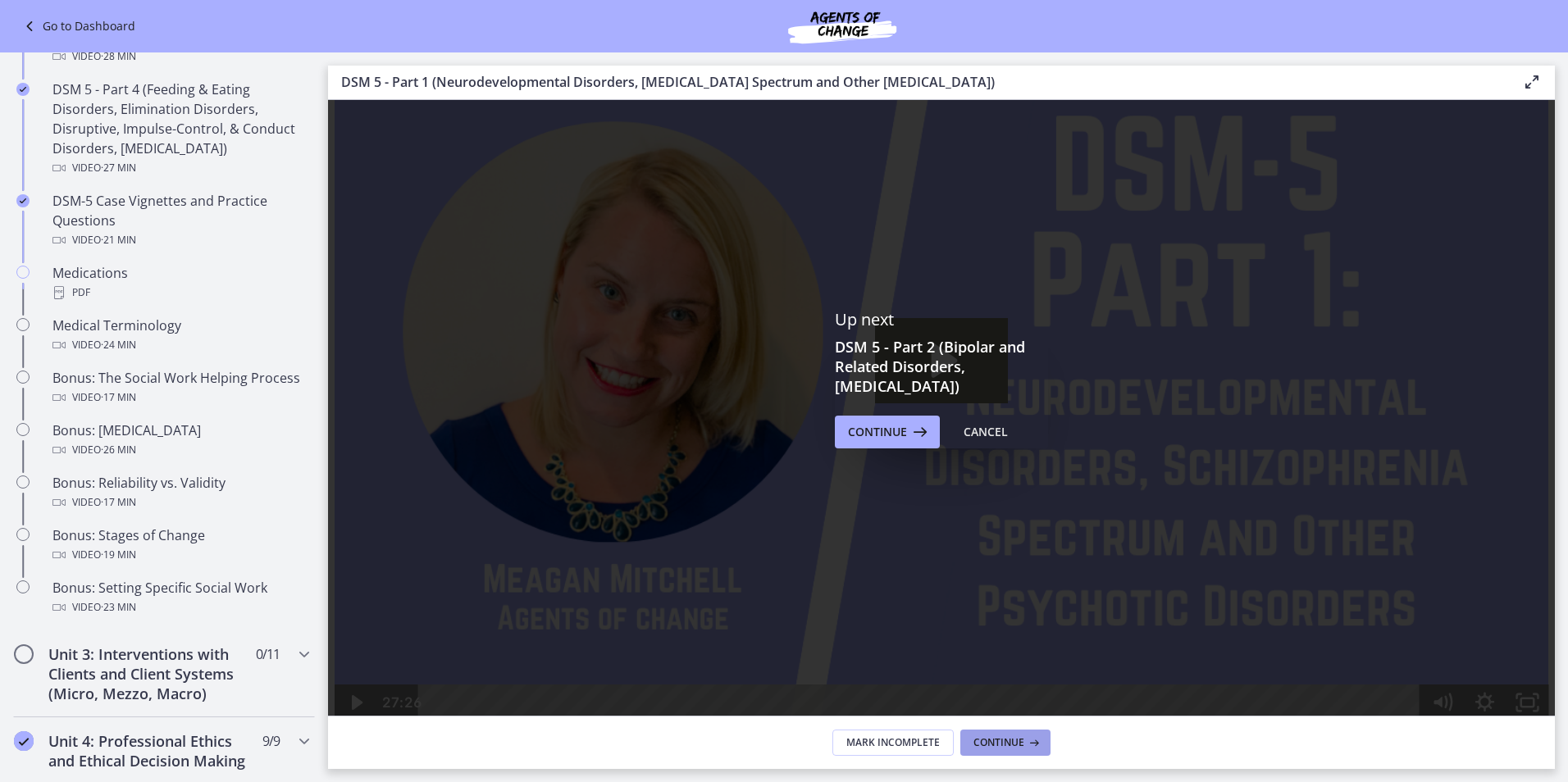
click at [993, 743] on span "Continue" at bounding box center [999, 743] width 51 height 14
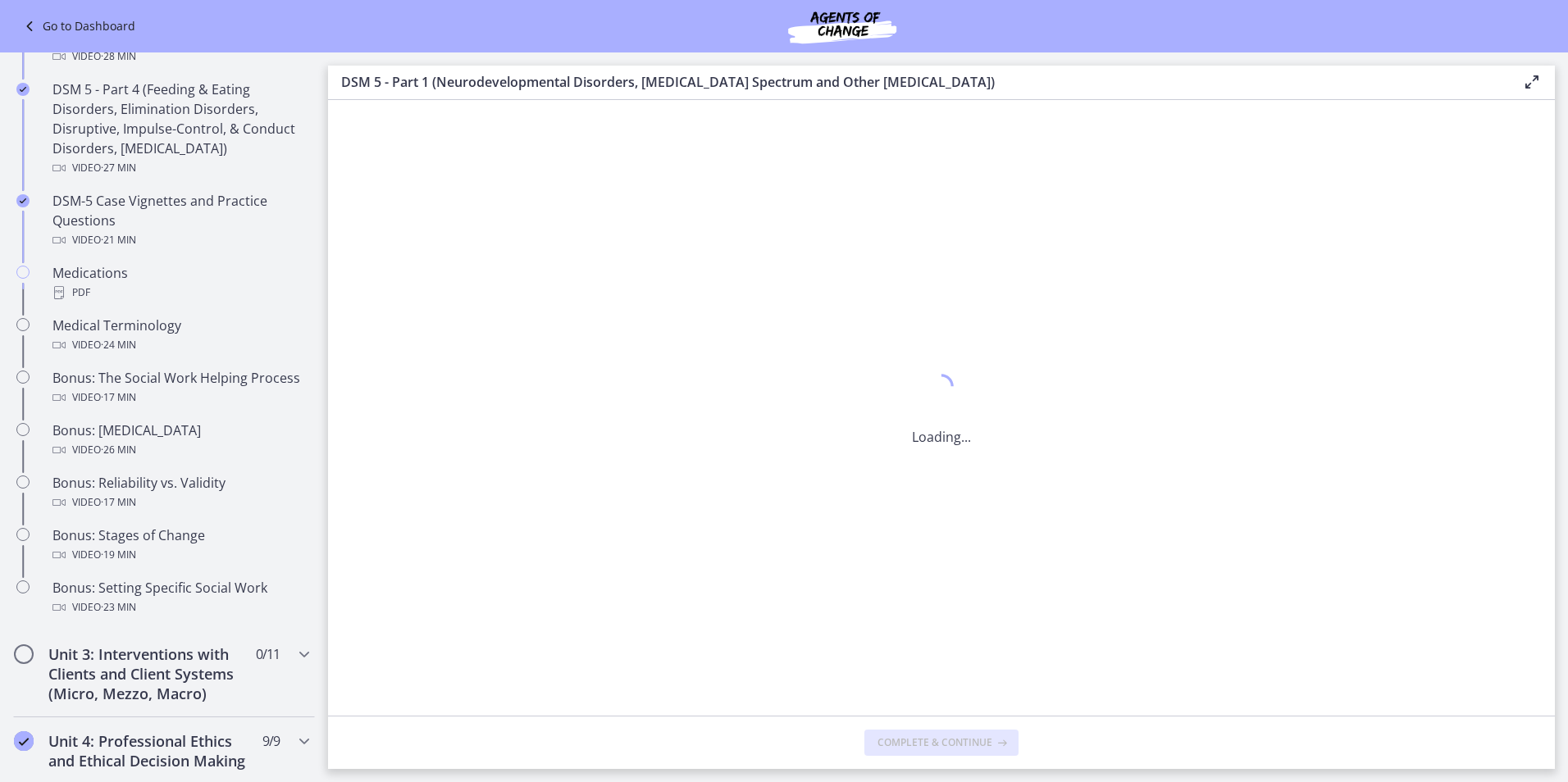
scroll to position [0, 0]
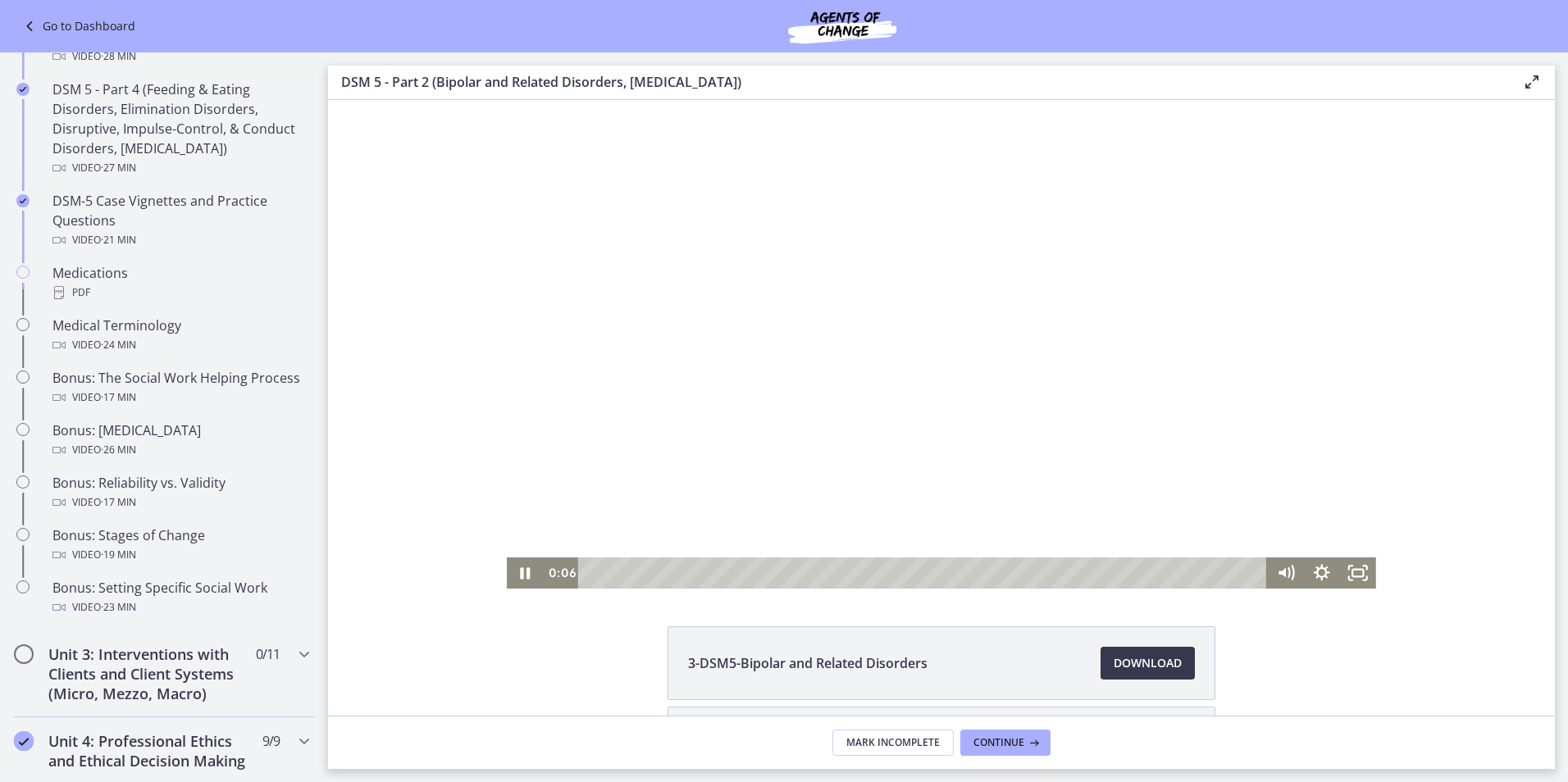
click at [522, 413] on div at bounding box center [941, 343] width 869 height 488
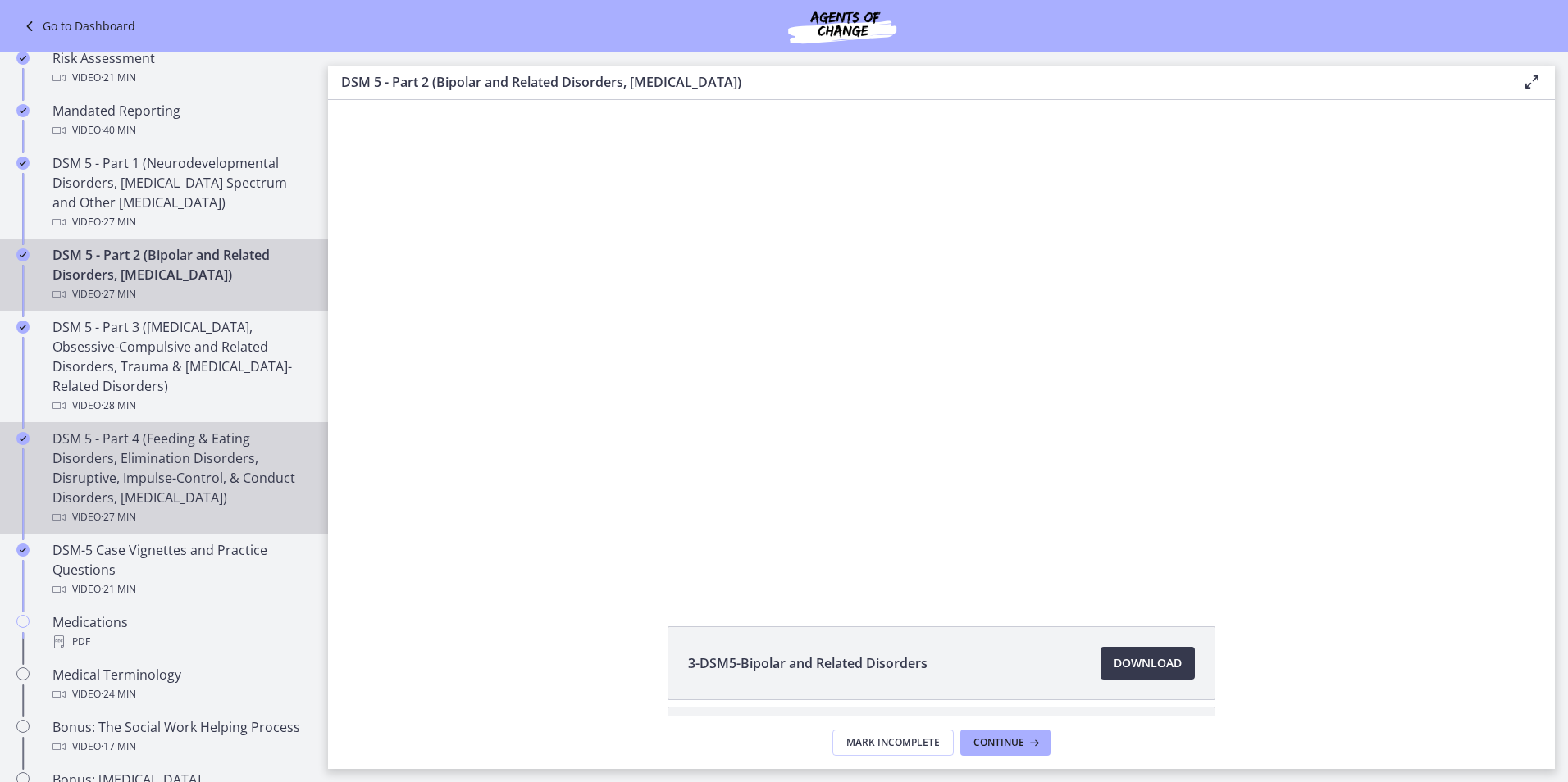
scroll to position [738, 0]
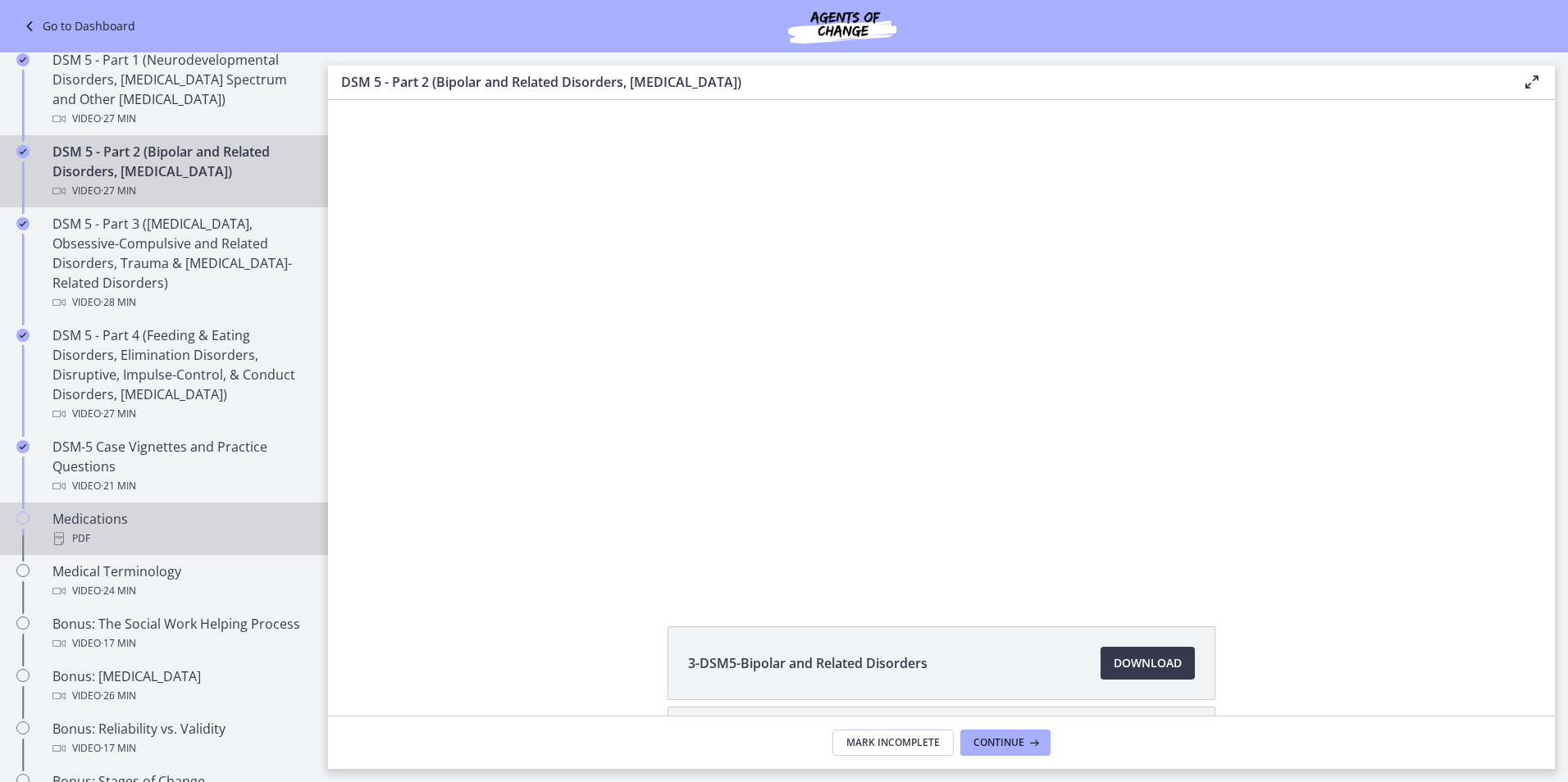
click at [27, 520] on icon "Chapters" at bounding box center [23, 518] width 14 height 14
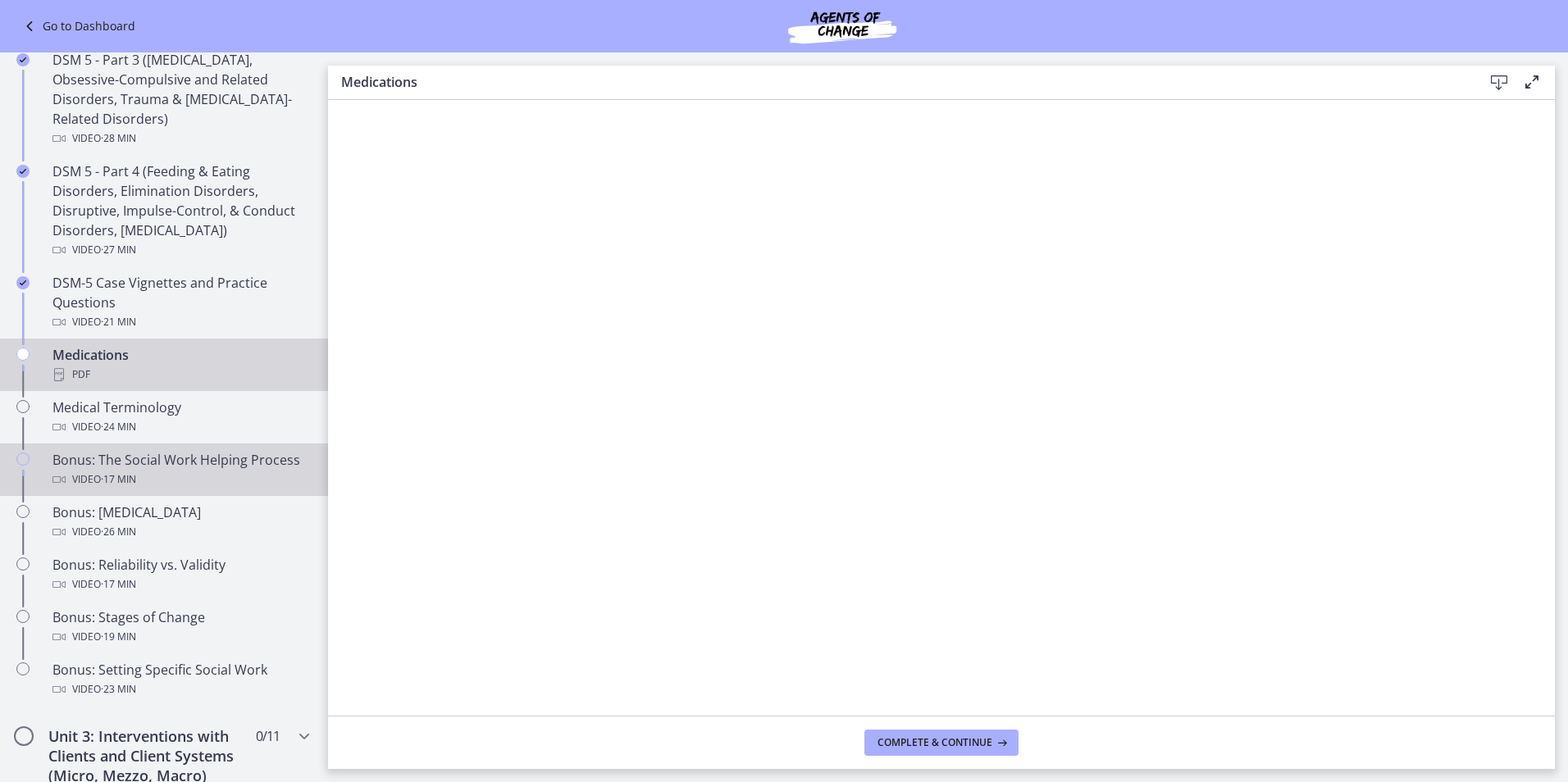
scroll to position [984, 0]
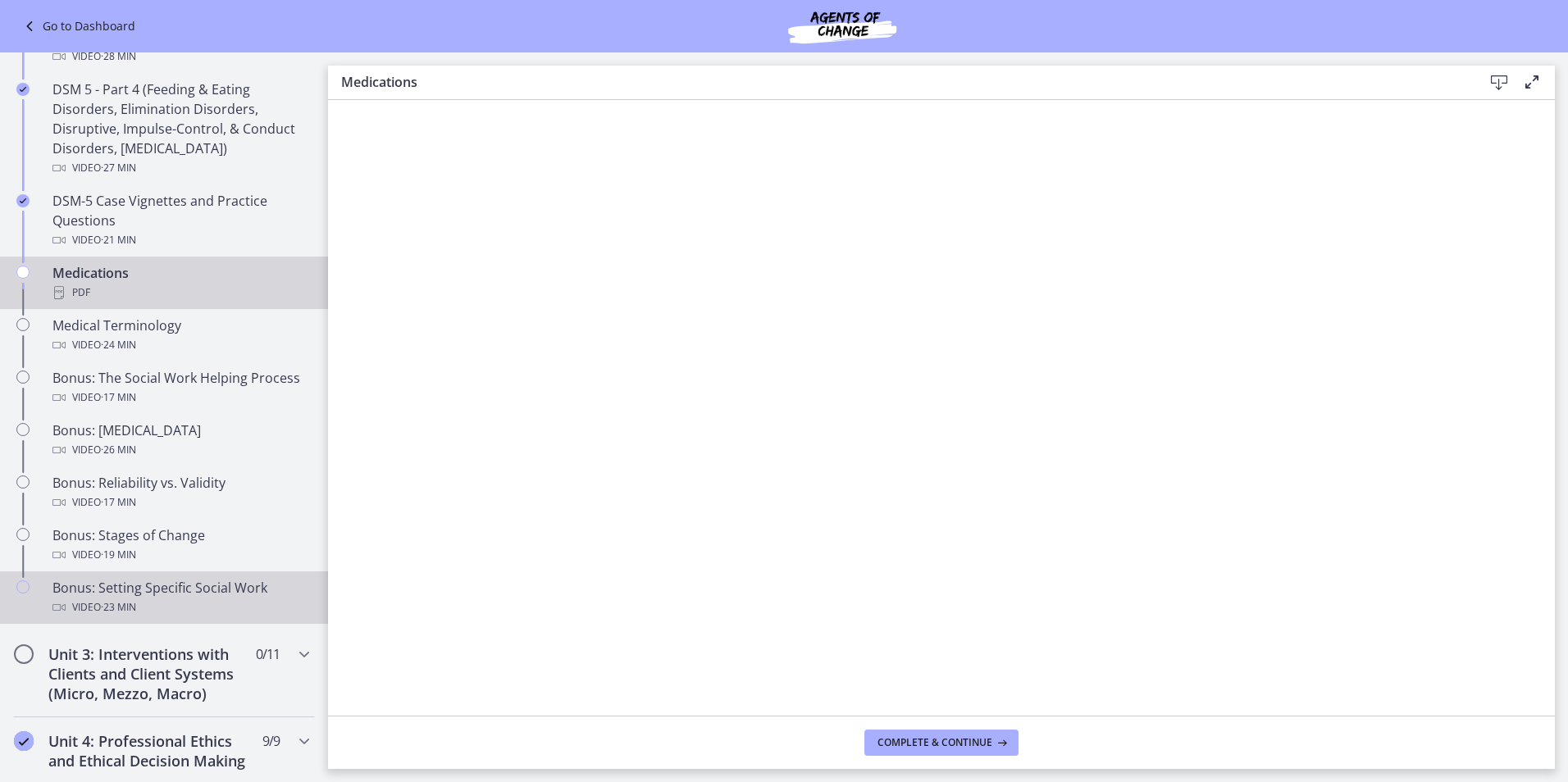
click at [140, 623] on li "Bonus: Setting Specific Social Work Video · 23 min" at bounding box center [163, 600] width 328 height 59
click at [21, 586] on icon "Chapters" at bounding box center [23, 587] width 14 height 14
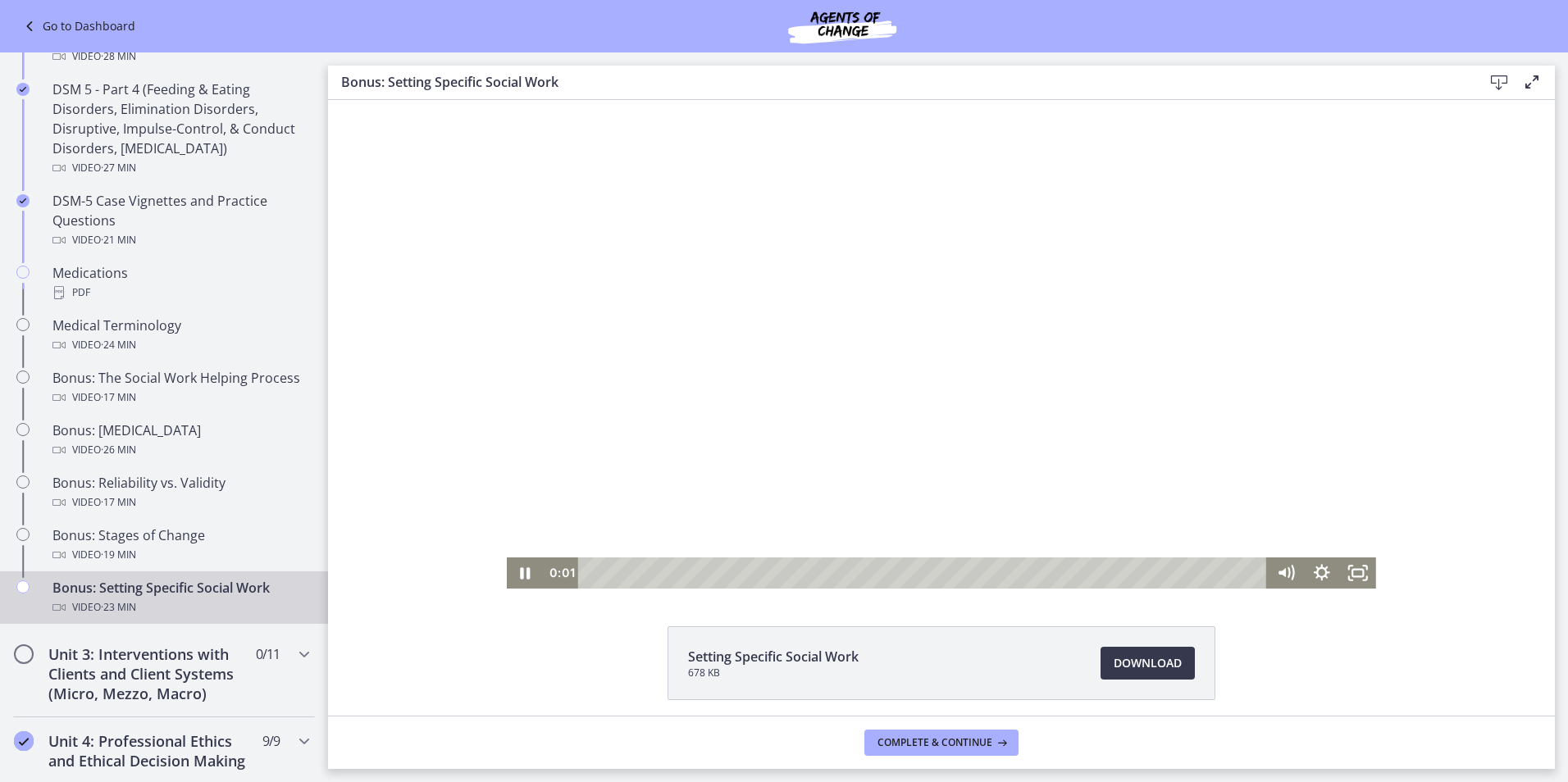
click at [683, 427] on div at bounding box center [941, 343] width 869 height 488
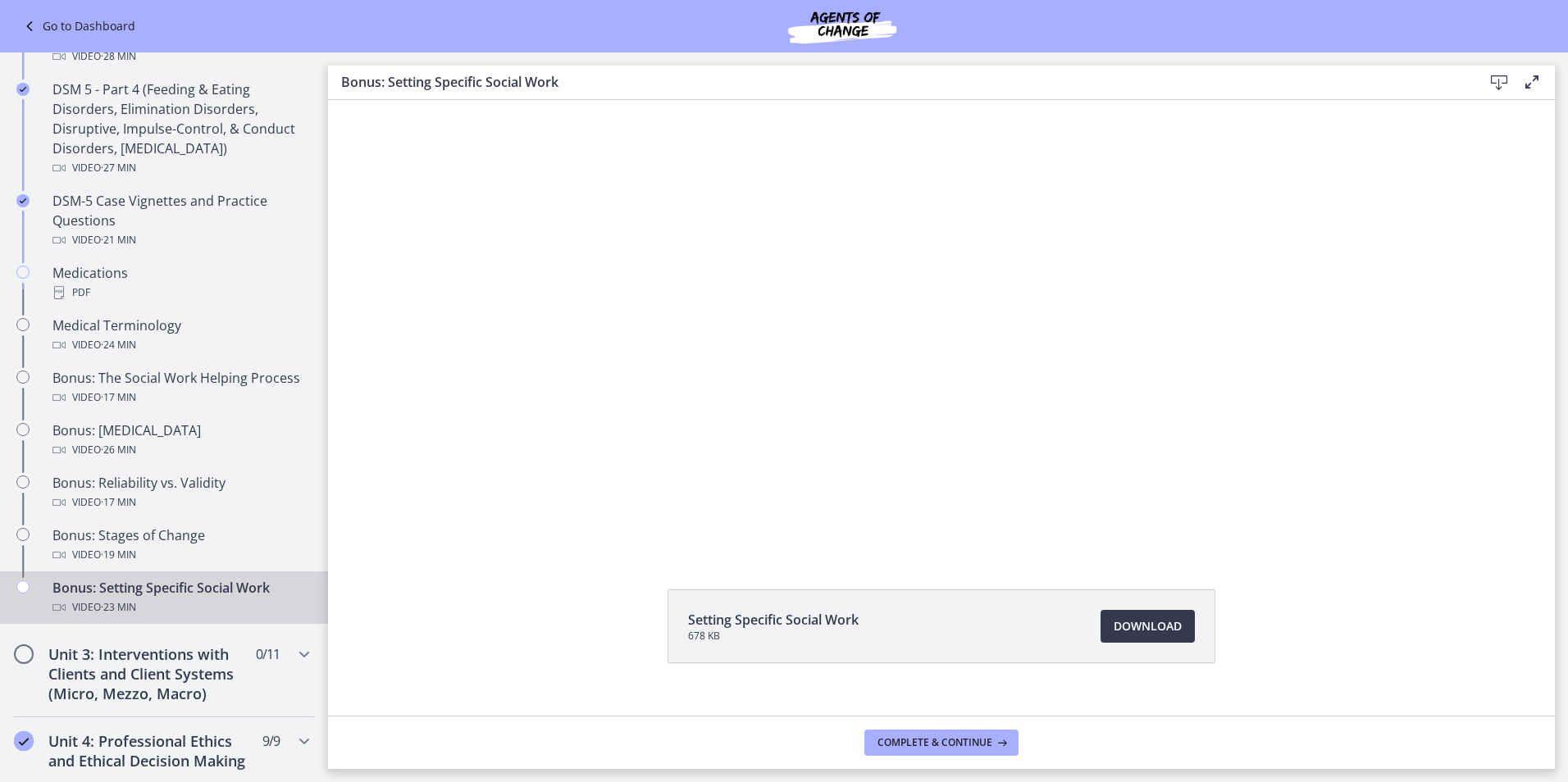
scroll to position [63, 0]
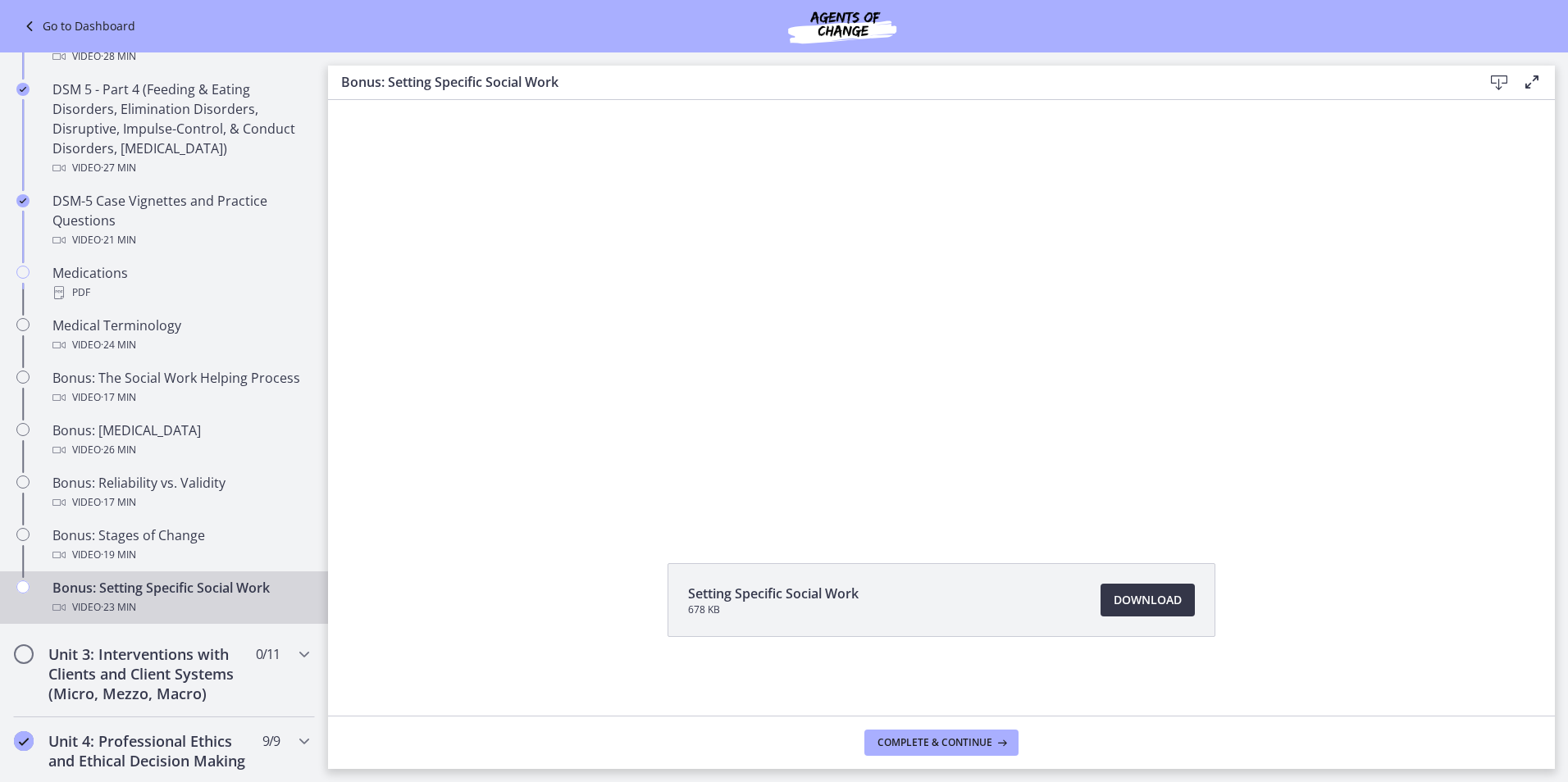
click at [1131, 595] on span "Download Opens in a new window" at bounding box center [1147, 600] width 68 height 19
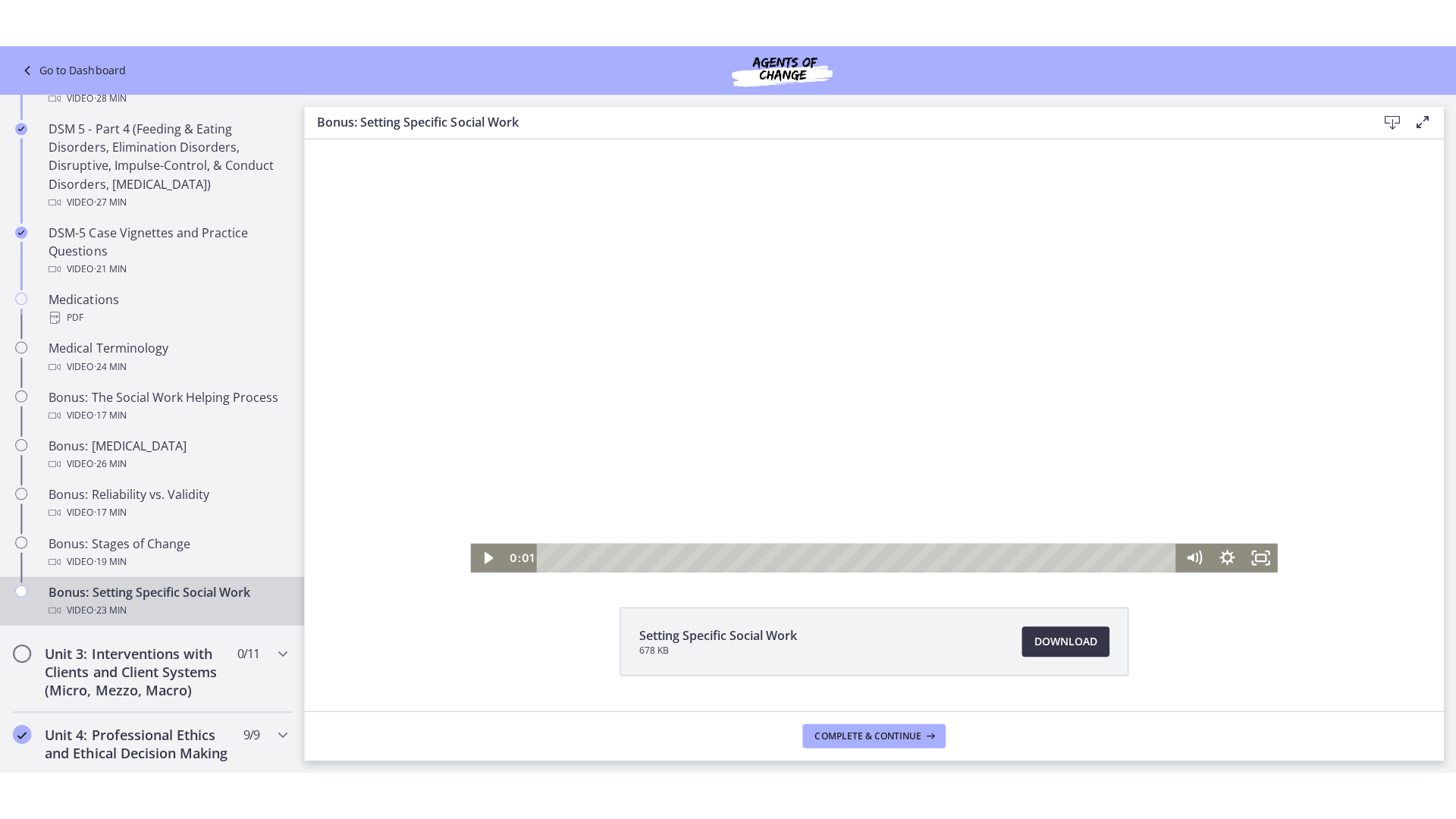
scroll to position [0, 0]
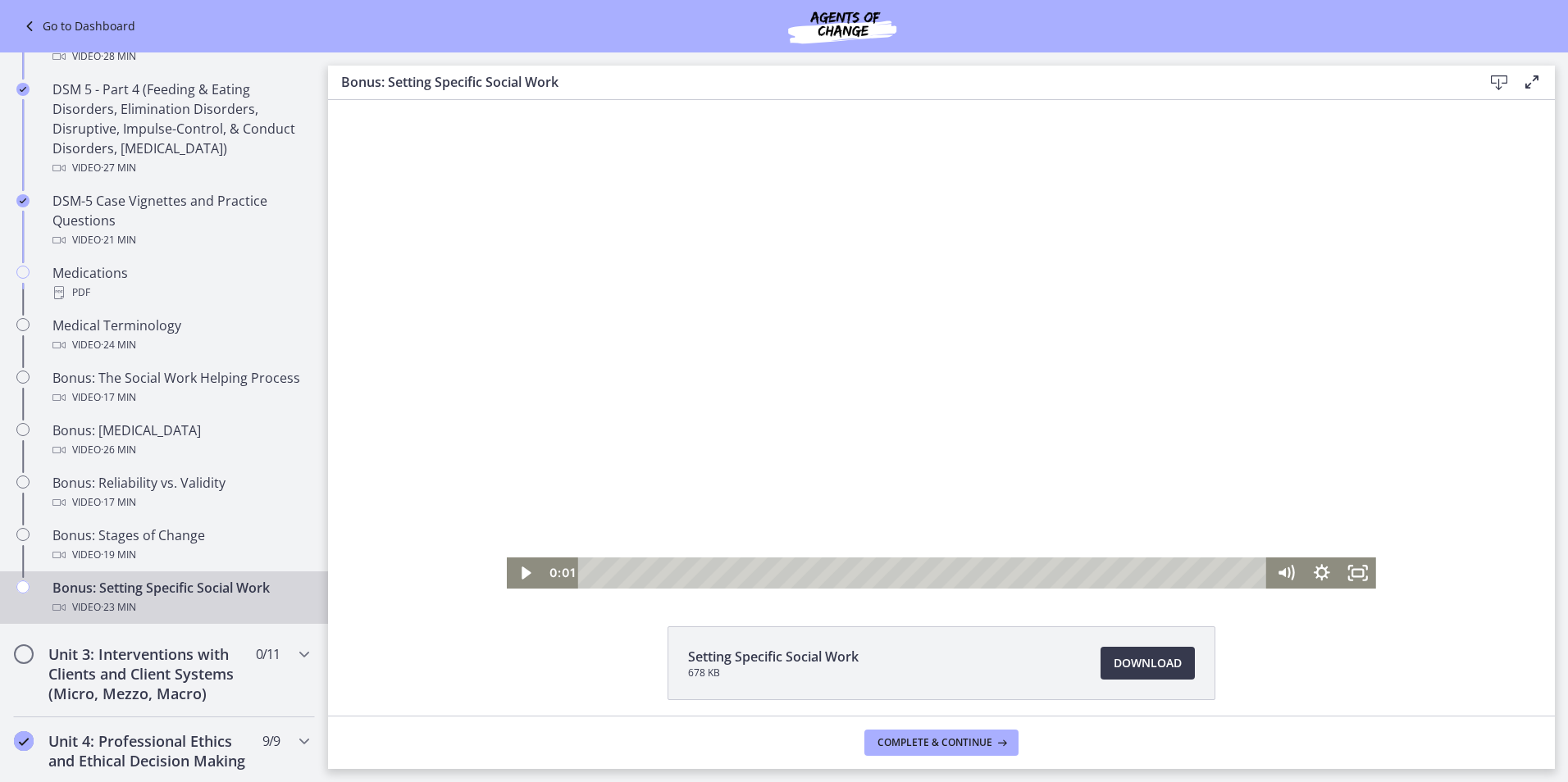
click at [833, 468] on div at bounding box center [941, 343] width 869 height 488
click at [1350, 578] on icon "Fullscreen" at bounding box center [1357, 572] width 44 height 38
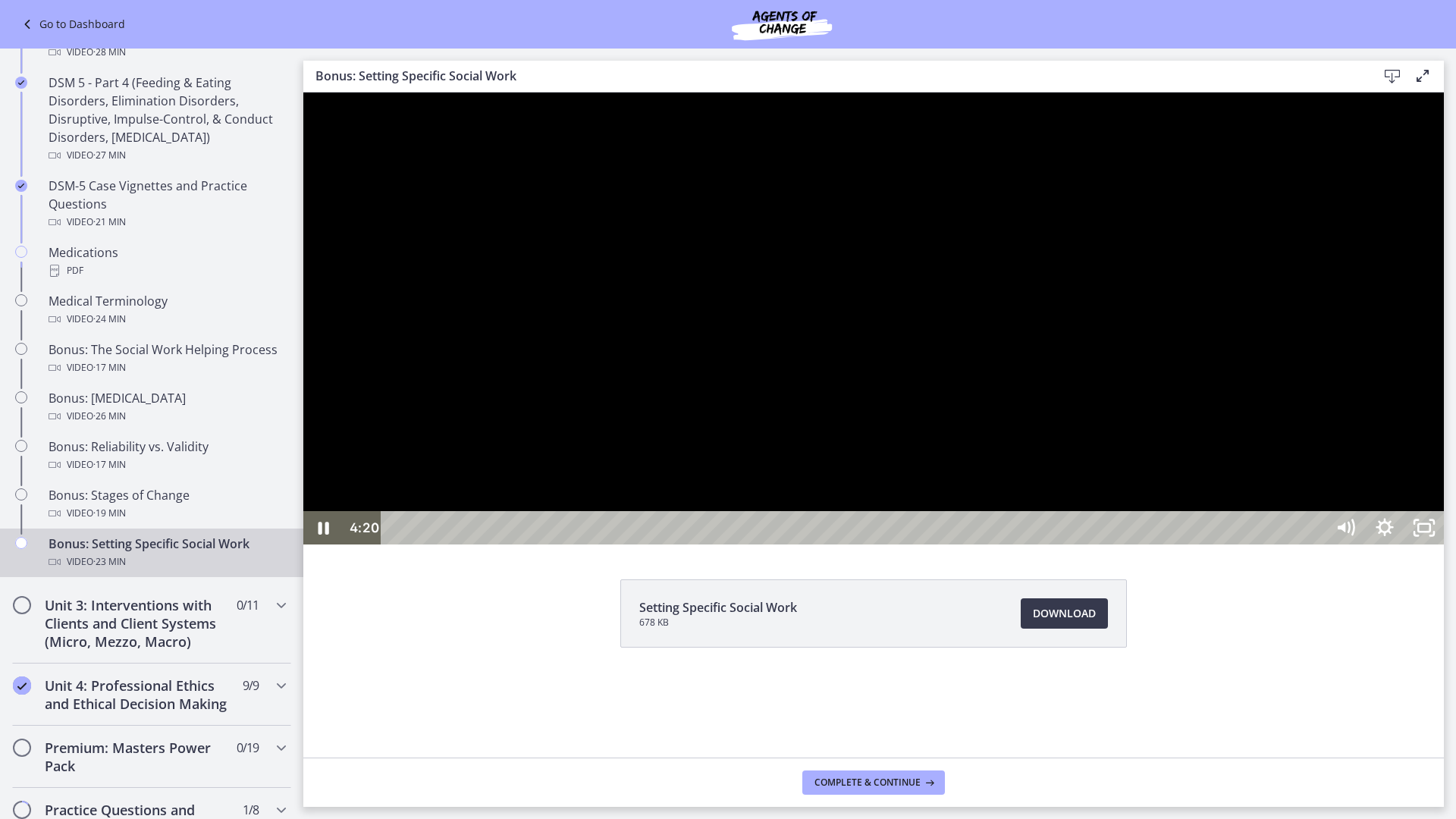
drag, startPoint x: 1508, startPoint y: 136, endPoint x: 1494, endPoint y: 124, distance: 18.4
click at [1444, 130] on div at bounding box center [874, 317] width 1141 height 452
click at [1444, 545] on div at bounding box center [874, 317] width 1141 height 452
click at [1444, 545] on icon "Unfullscreen" at bounding box center [1425, 528] width 39 height 33
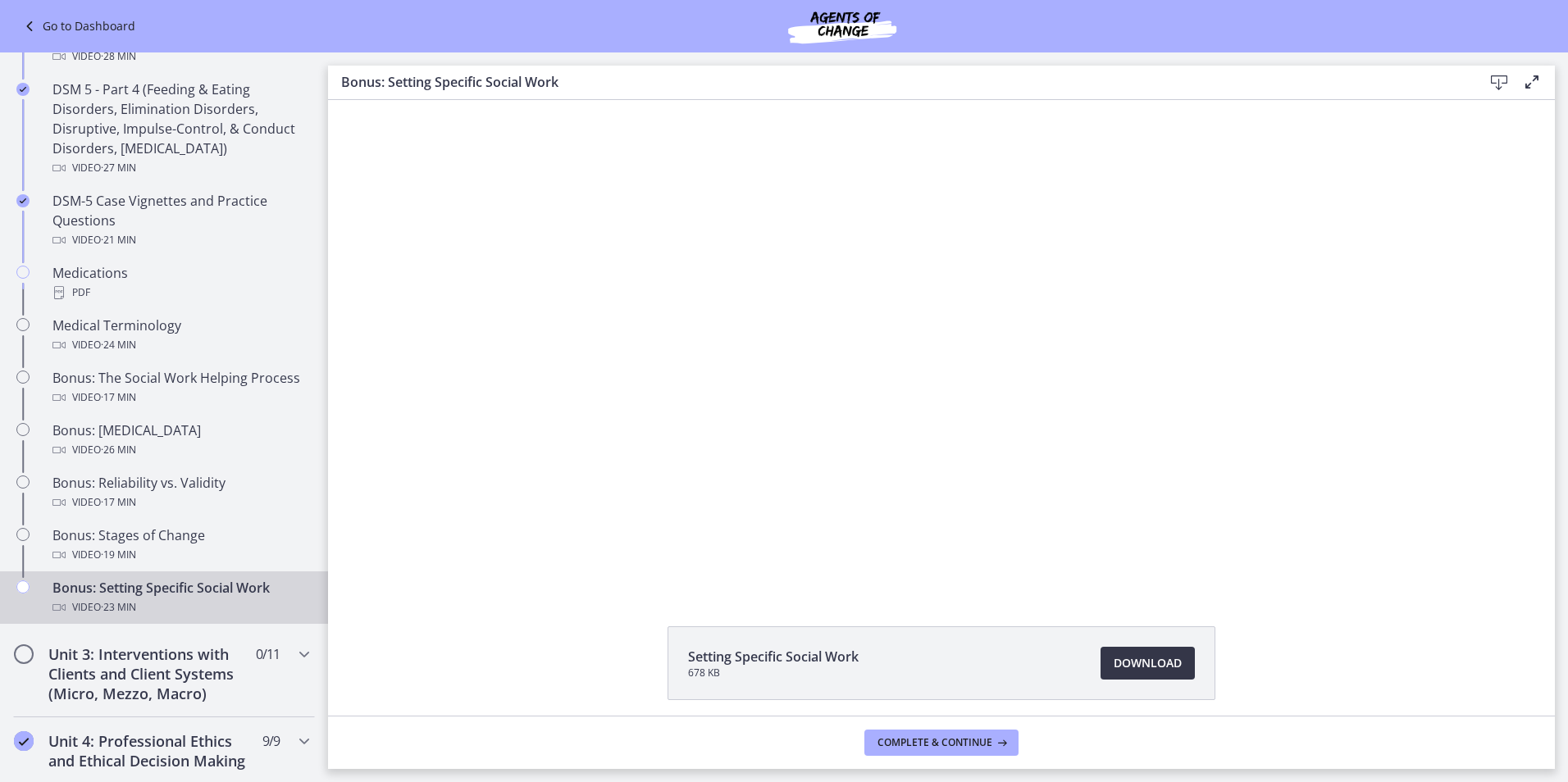
click at [1158, 655] on span "Download Opens in a new window" at bounding box center [1147, 663] width 68 height 19
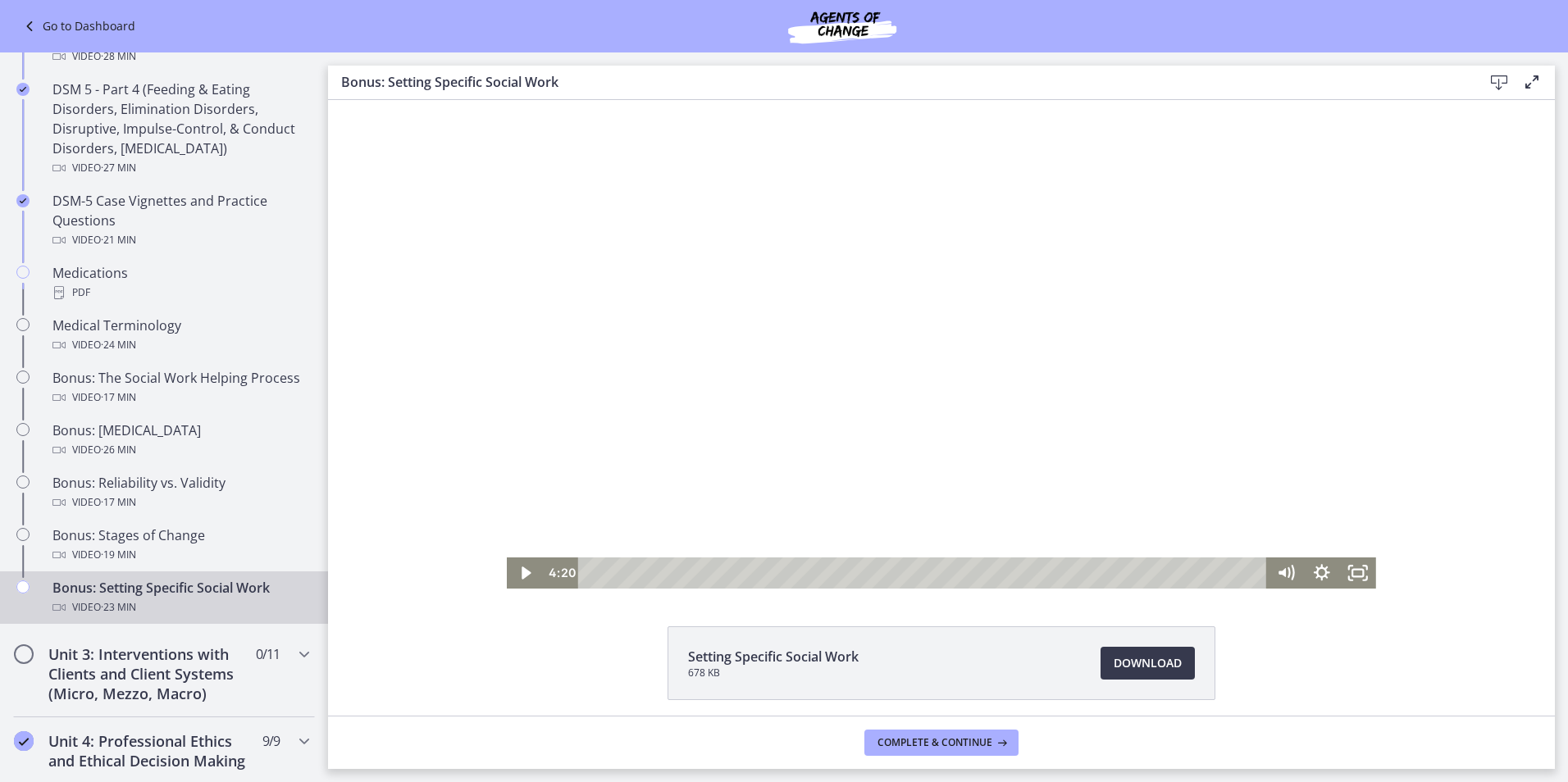
click at [877, 462] on div at bounding box center [941, 343] width 869 height 488
click at [1350, 572] on icon "Fullscreen" at bounding box center [1357, 573] width 36 height 31
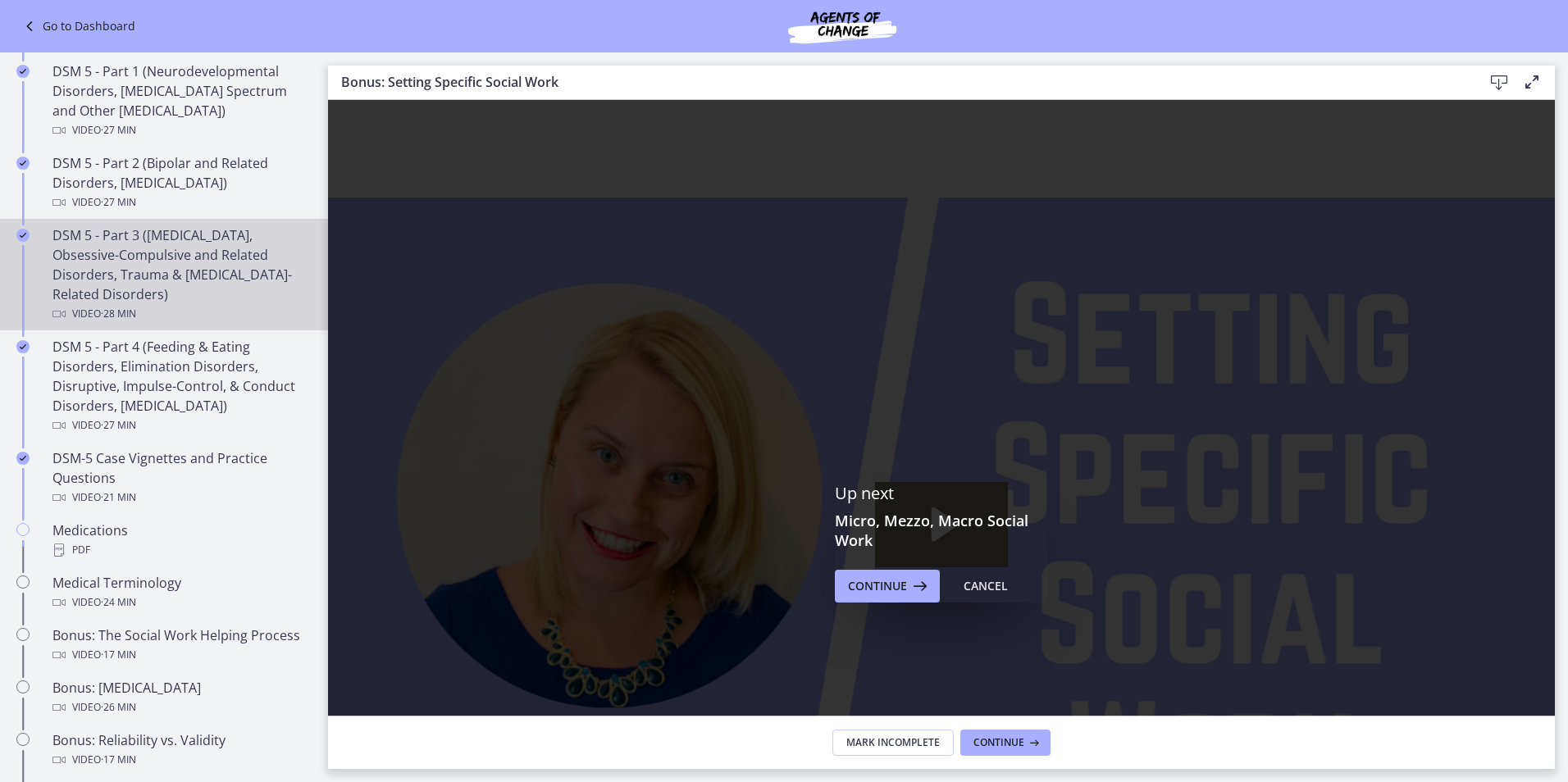
scroll to position [738, 0]
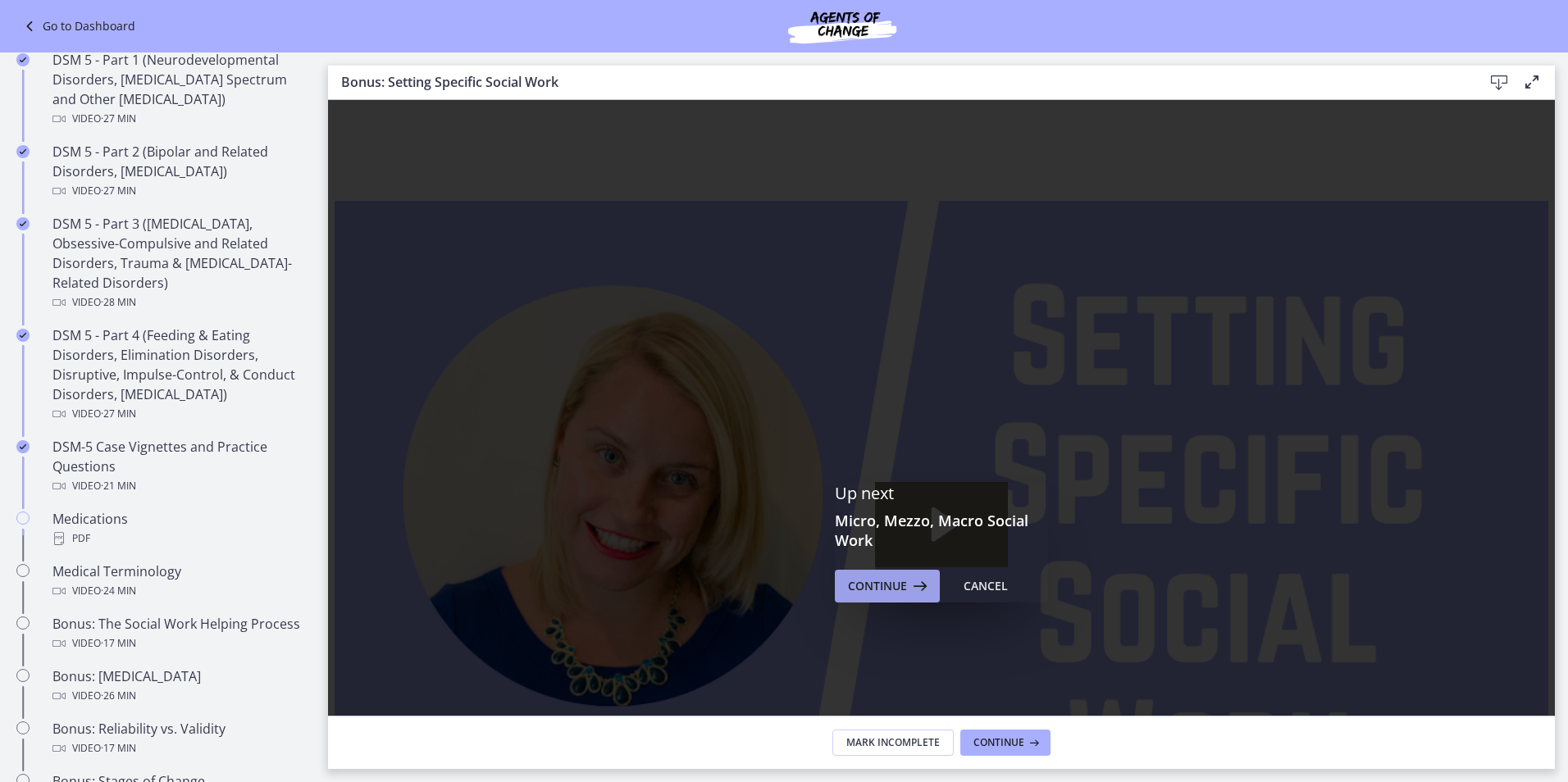
click at [911, 587] on icon at bounding box center [918, 586] width 23 height 19
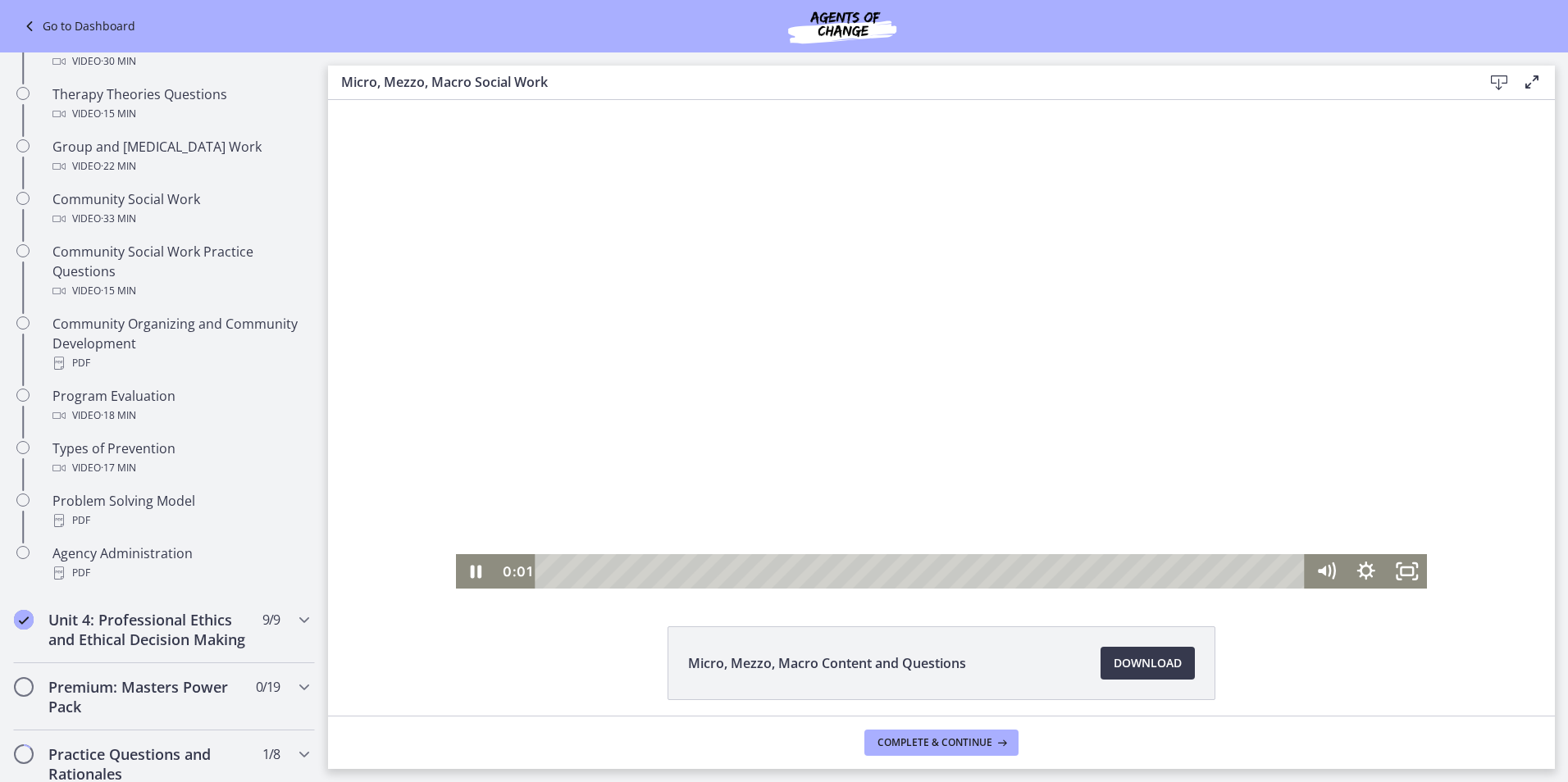
scroll to position [63, 0]
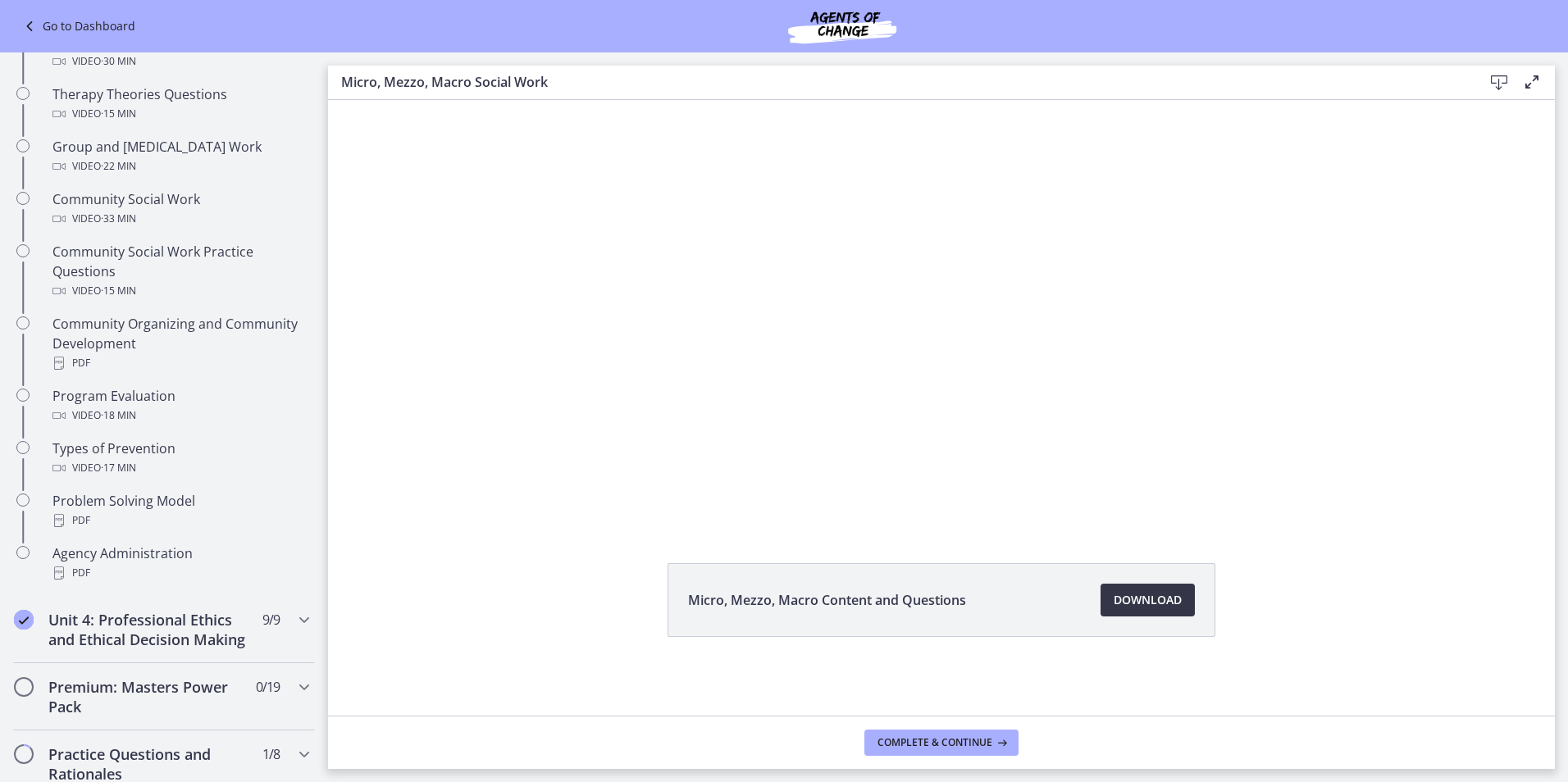
click at [1114, 597] on span "Download Opens in a new window" at bounding box center [1147, 600] width 68 height 19
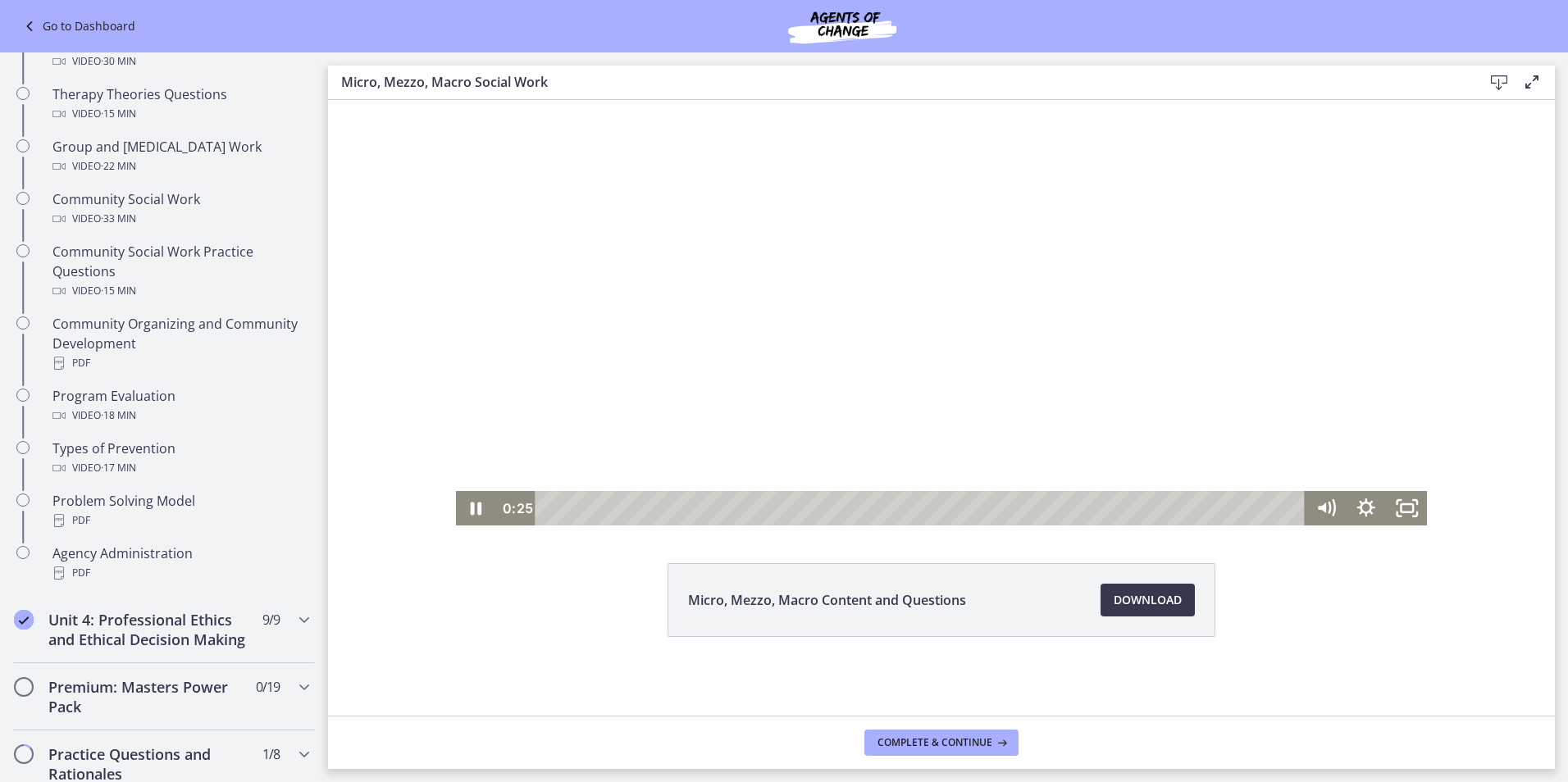
click at [605, 418] on div at bounding box center [942, 280] width 972 height 488
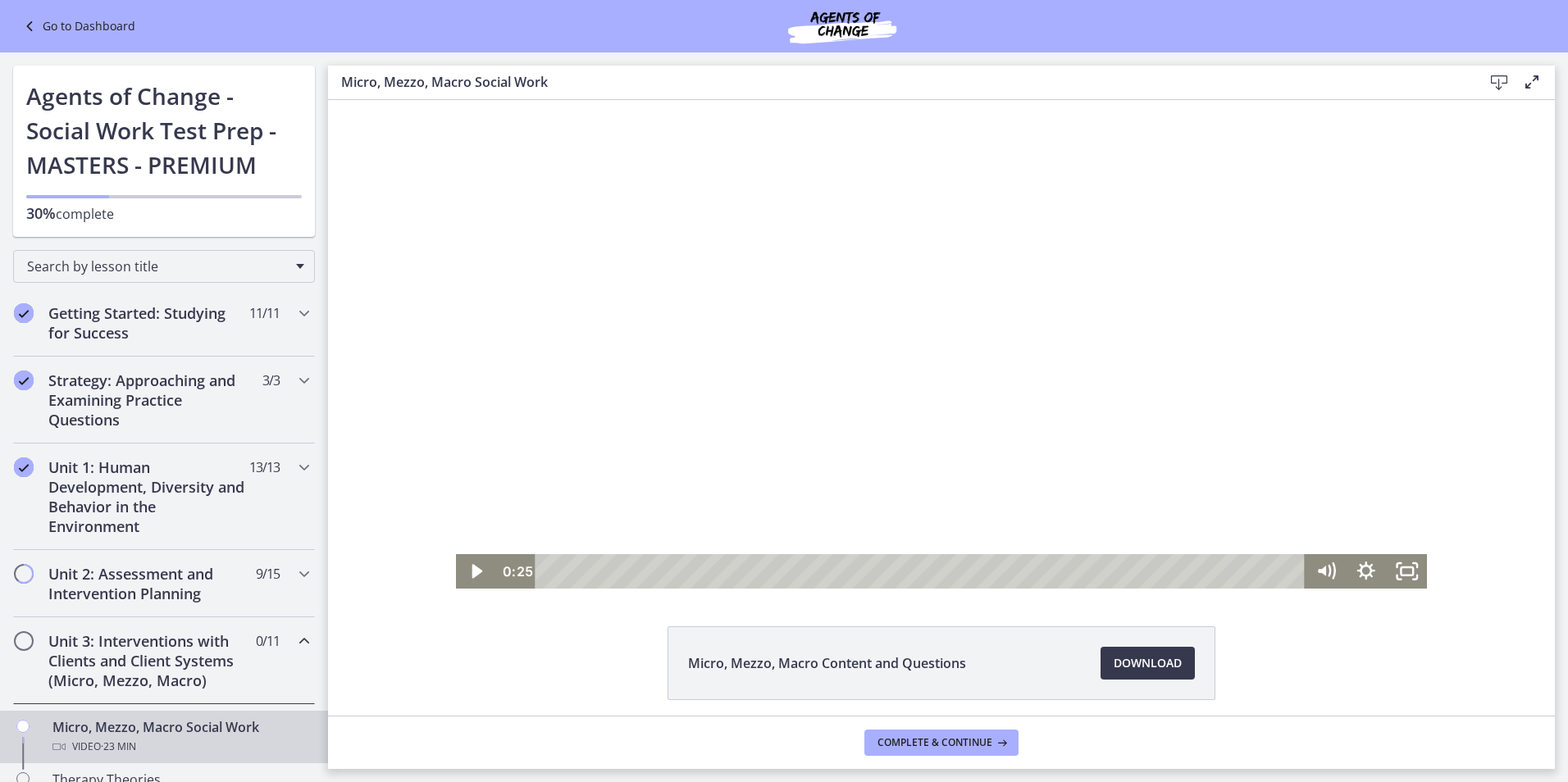
scroll to position [63, 0]
